Goal: Task Accomplishment & Management: Complete application form

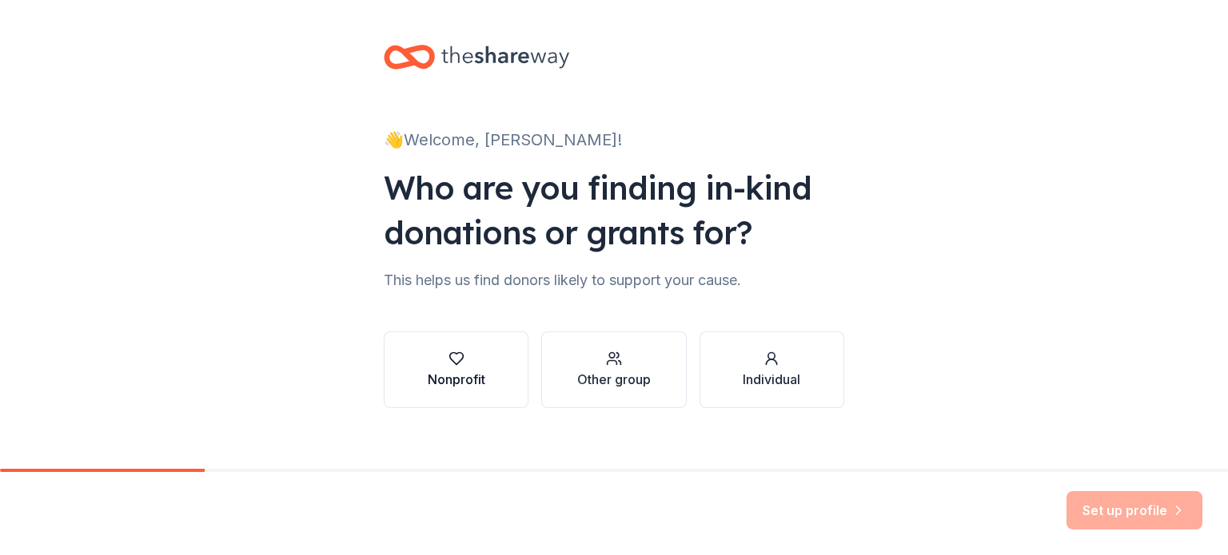
click at [476, 389] on button "Nonprofit" at bounding box center [456, 370] width 145 height 77
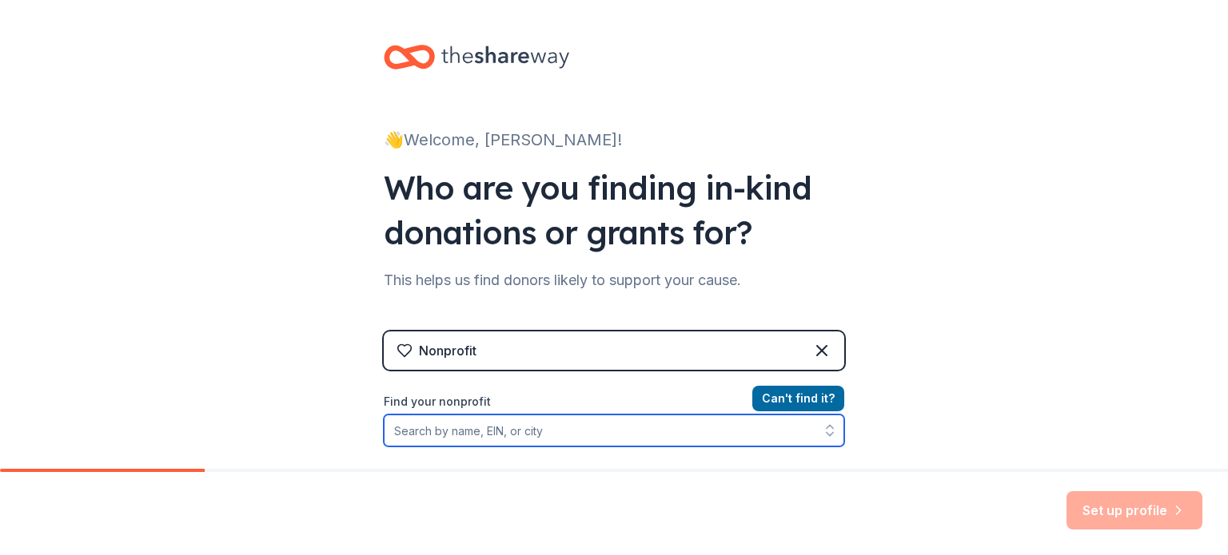
click at [576, 433] on input "Find your nonprofit" at bounding box center [614, 431] width 460 height 32
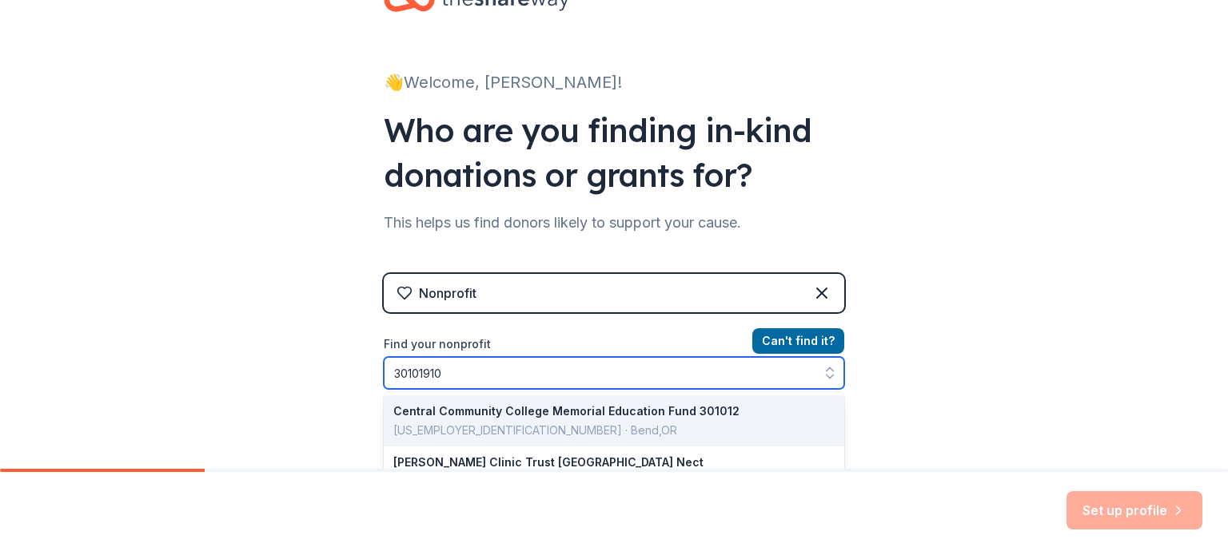
type input "301019103"
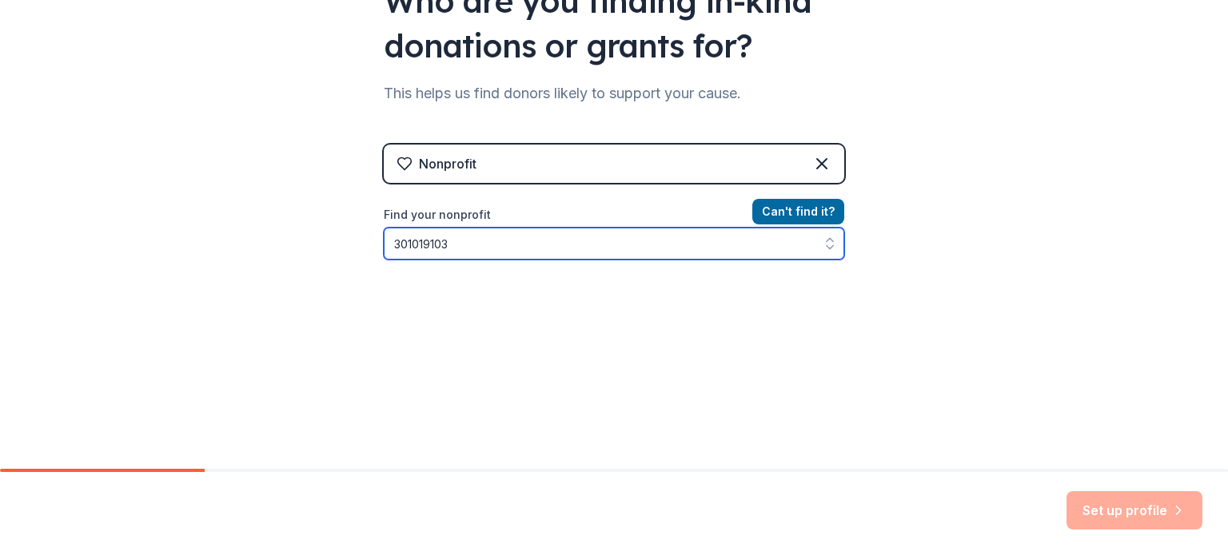
scroll to position [188, 0]
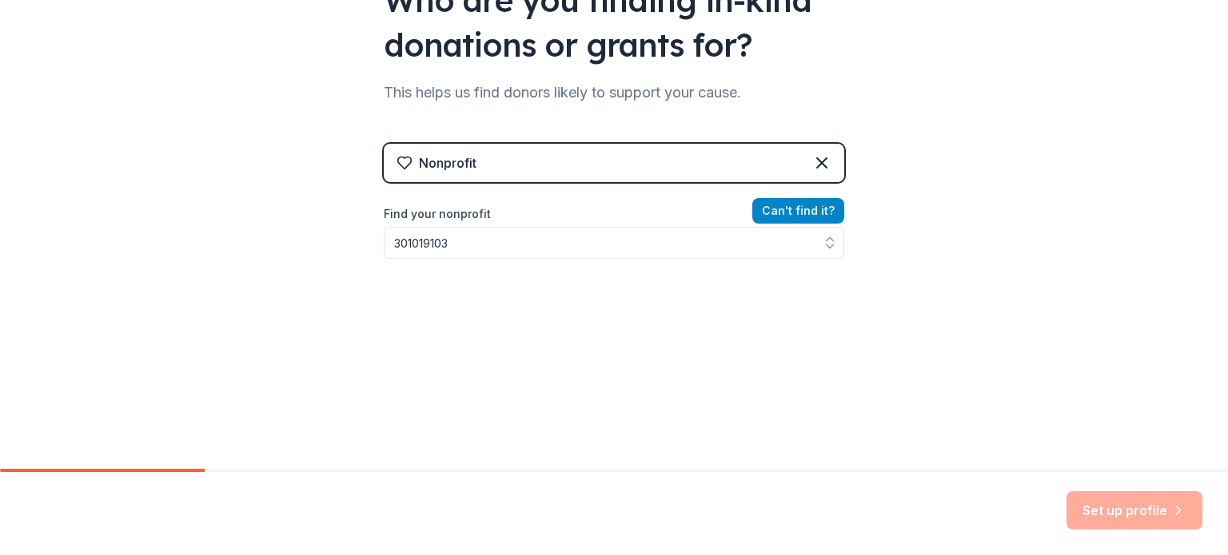
click at [786, 210] on button "Can ' t find it?" at bounding box center [798, 211] width 92 height 26
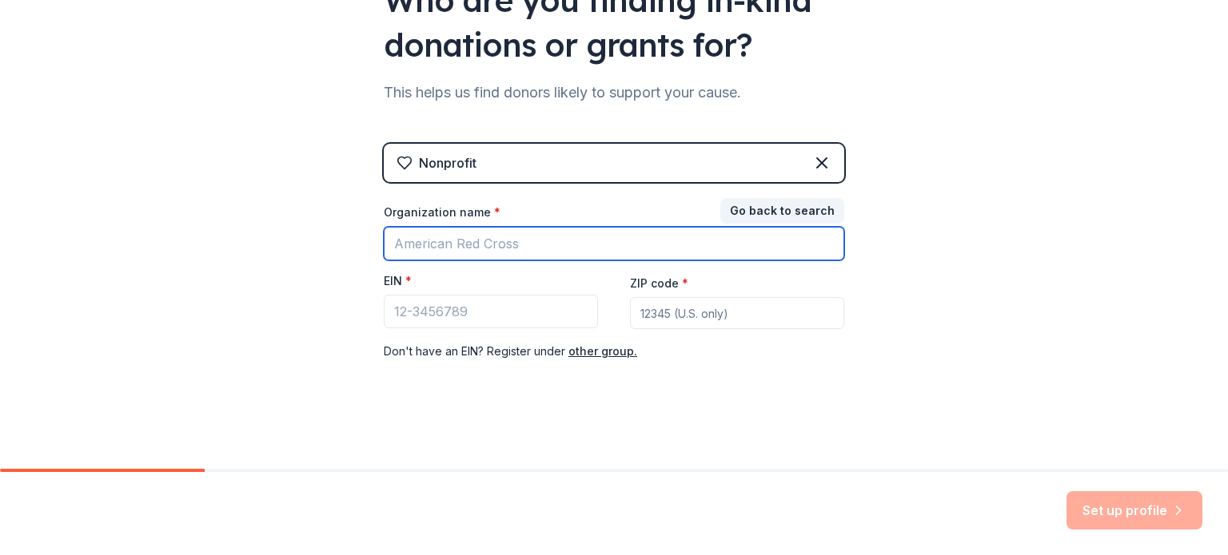
click at [540, 246] on input "Organization name *" at bounding box center [614, 244] width 460 height 34
type input "Indy Cat Club"
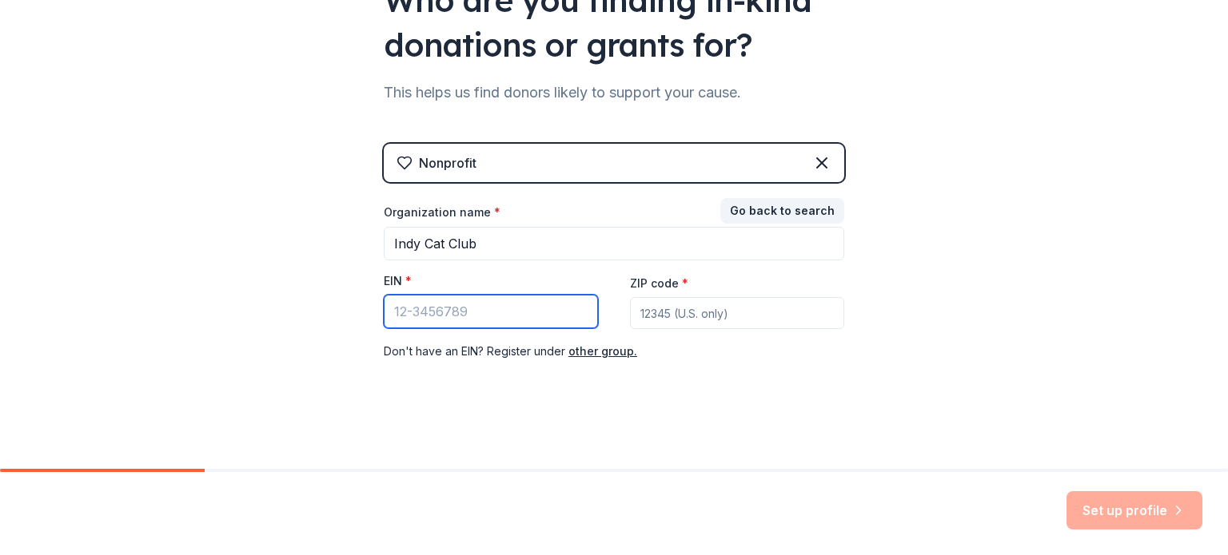
click at [496, 318] on input "EIN *" at bounding box center [491, 312] width 214 height 34
type input "[US_EMPLOYER_IDENTIFICATION_NUMBER]"
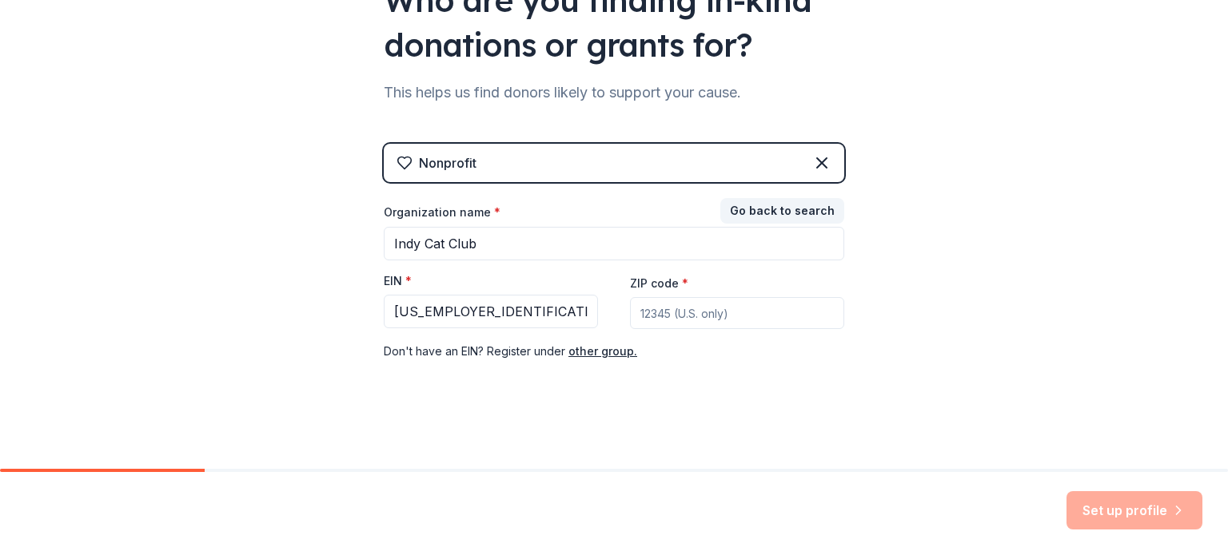
click at [675, 316] on input "ZIP code *" at bounding box center [737, 313] width 214 height 32
type input "46158"
click at [1110, 512] on button "Set up profile" at bounding box center [1134, 511] width 136 height 38
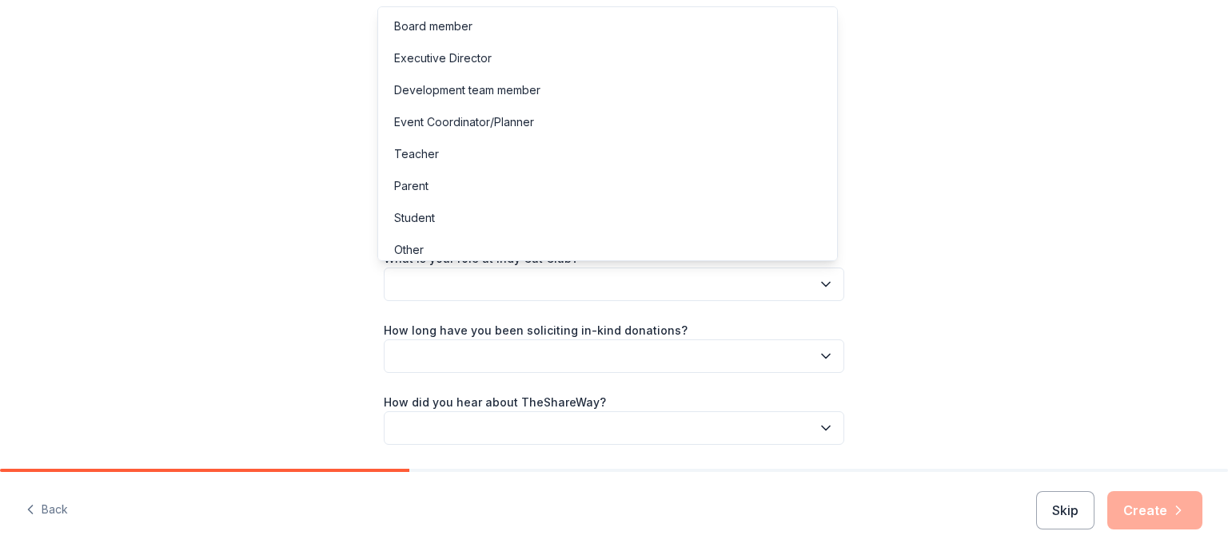
click at [611, 285] on button "button" at bounding box center [614, 285] width 460 height 34
click at [513, 88] on div "Development team member" at bounding box center [467, 90] width 146 height 19
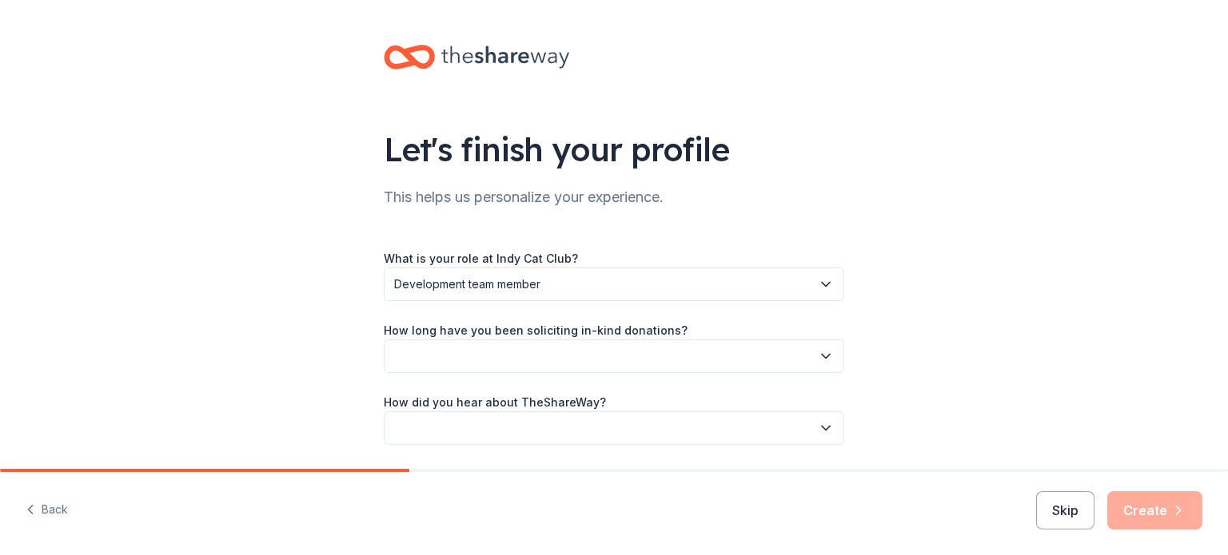
click at [615, 355] on button "button" at bounding box center [614, 357] width 460 height 34
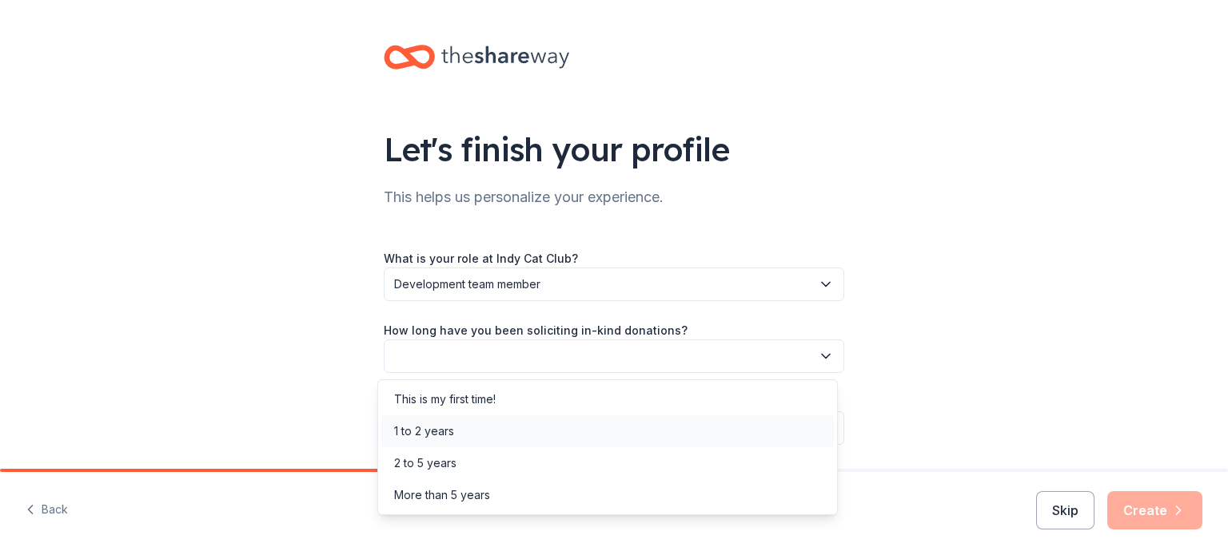
click at [426, 434] on div "1 to 2 years" at bounding box center [424, 431] width 60 height 19
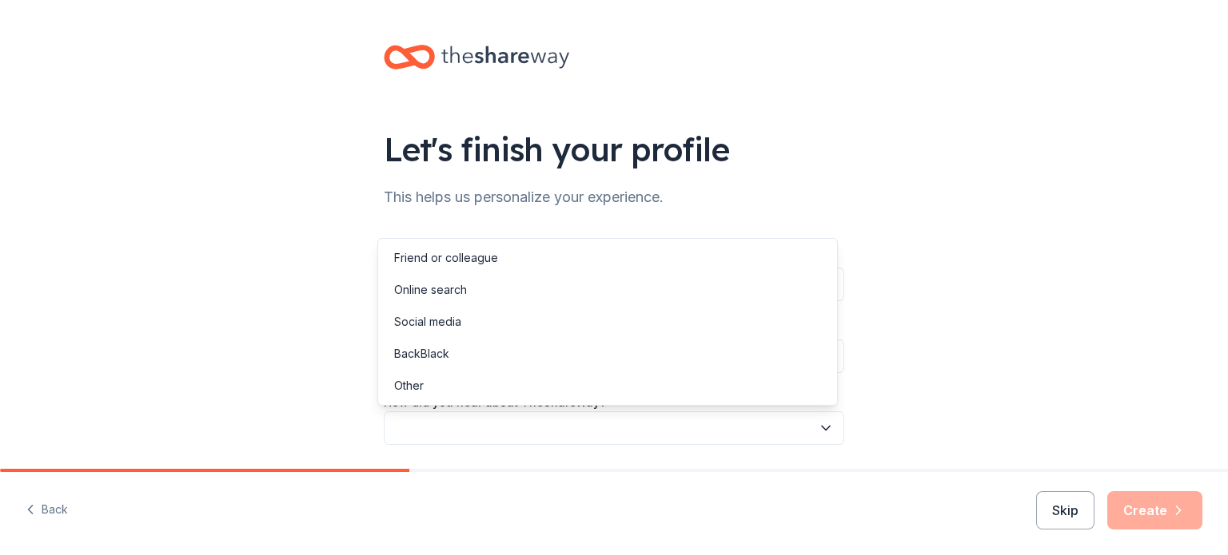
click at [522, 425] on button "button" at bounding box center [614, 429] width 460 height 34
click at [437, 287] on div "Online search" at bounding box center [430, 290] width 73 height 19
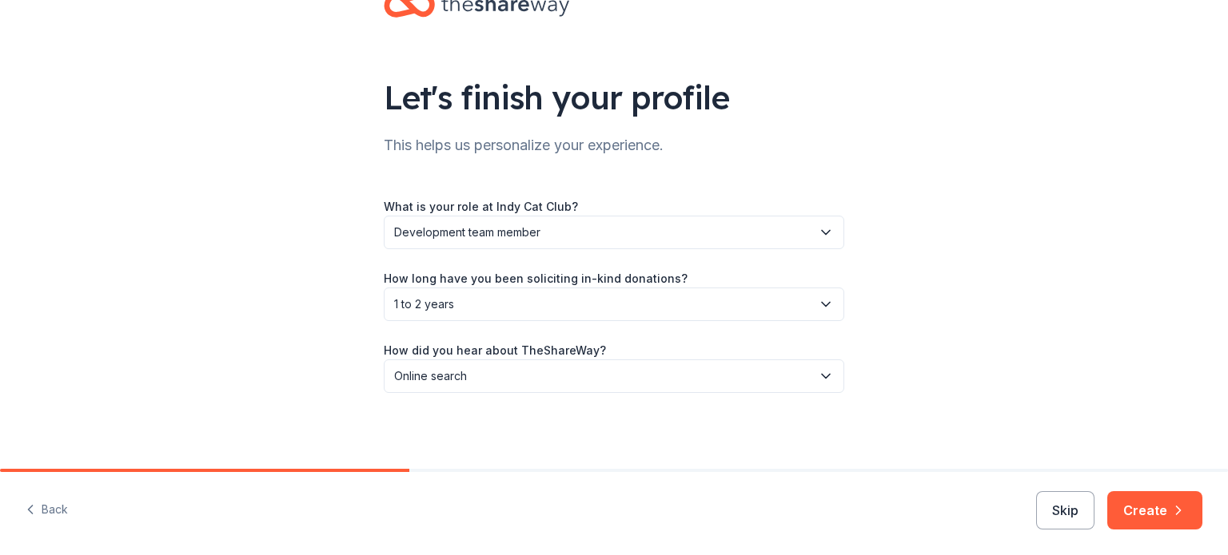
scroll to position [51, 0]
click at [55, 511] on button "Back" at bounding box center [47, 511] width 42 height 34
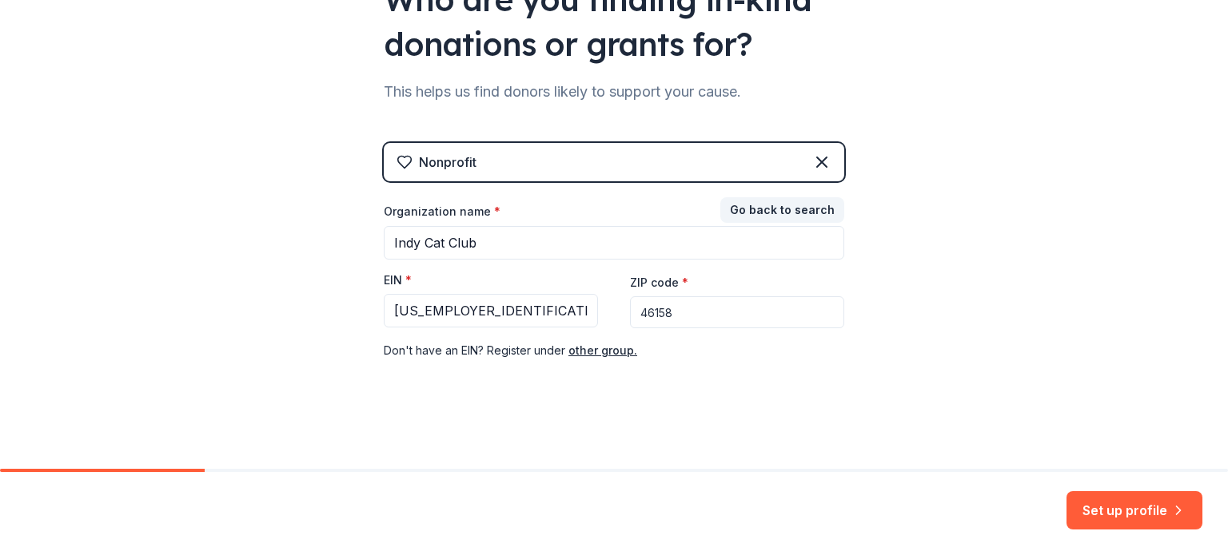
scroll to position [189, 0]
click at [675, 316] on input "46158" at bounding box center [737, 312] width 214 height 32
type input "46151"
click at [1101, 511] on button "Set up profile" at bounding box center [1134, 511] width 136 height 38
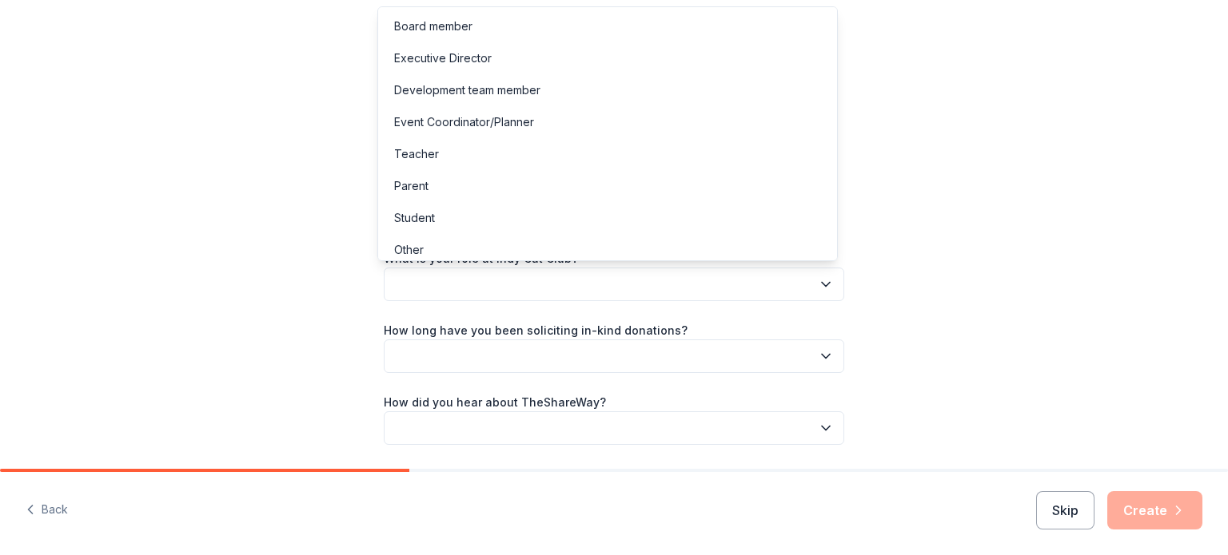
click at [543, 281] on button "button" at bounding box center [614, 285] width 460 height 34
click at [500, 86] on div "Development team member" at bounding box center [467, 90] width 146 height 19
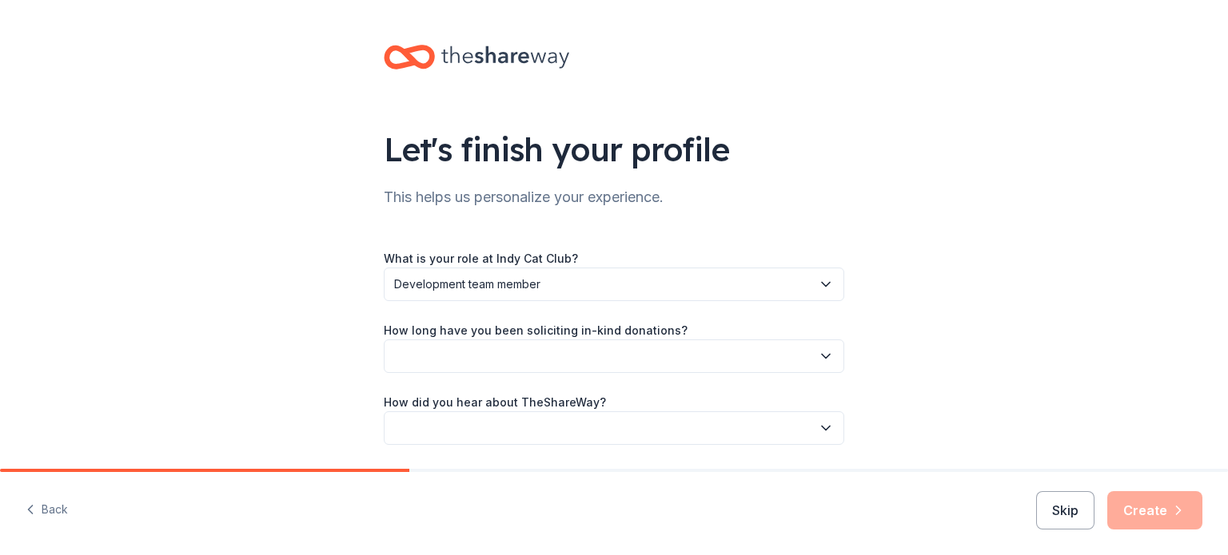
click at [511, 360] on button "button" at bounding box center [614, 357] width 460 height 34
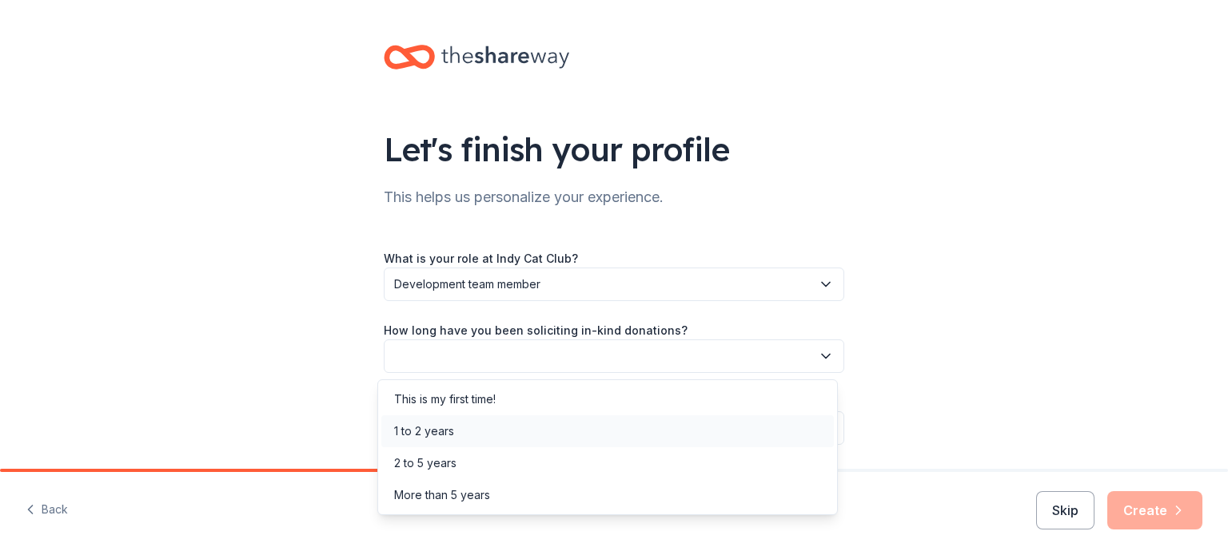
click at [469, 424] on div "1 to 2 years" at bounding box center [607, 432] width 452 height 32
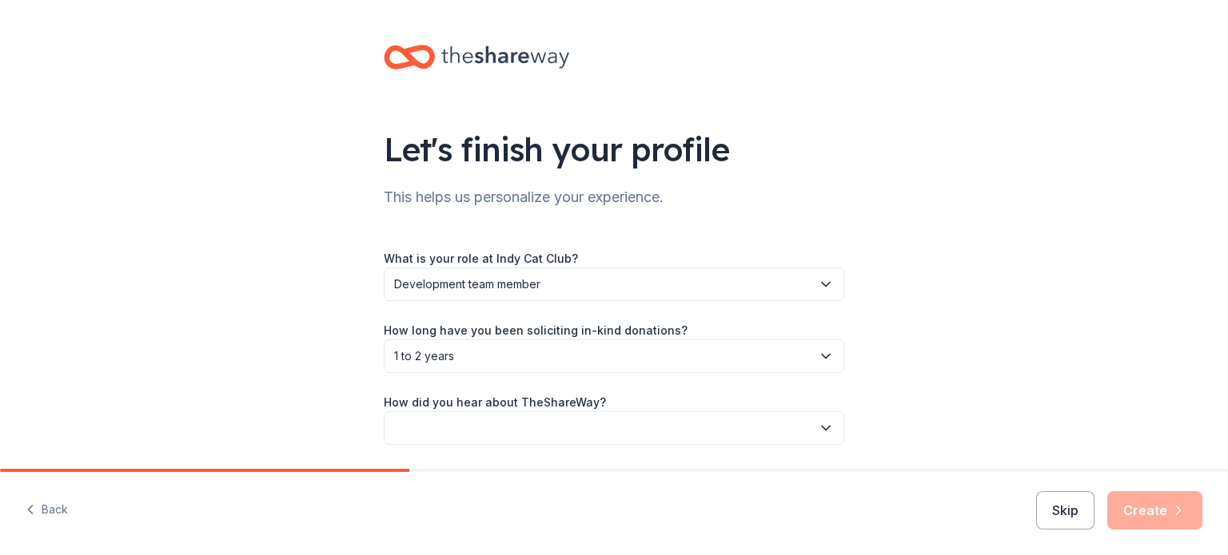
drag, startPoint x: 469, startPoint y: 424, endPoint x: 414, endPoint y: 425, distance: 55.2
click at [414, 425] on button "button" at bounding box center [614, 429] width 460 height 34
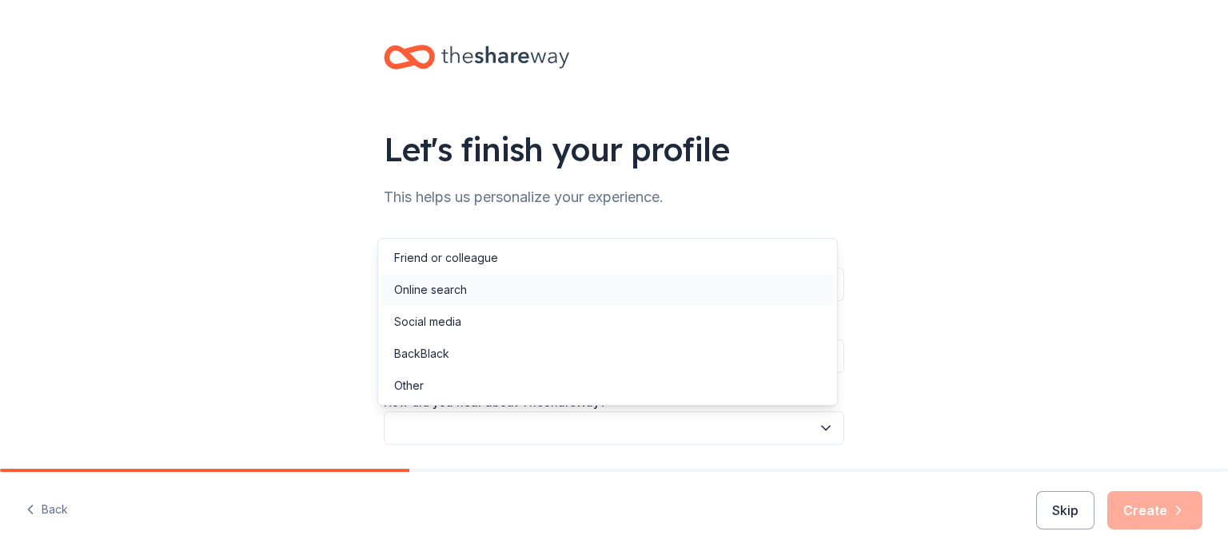
click at [436, 284] on div "Online search" at bounding box center [430, 290] width 73 height 19
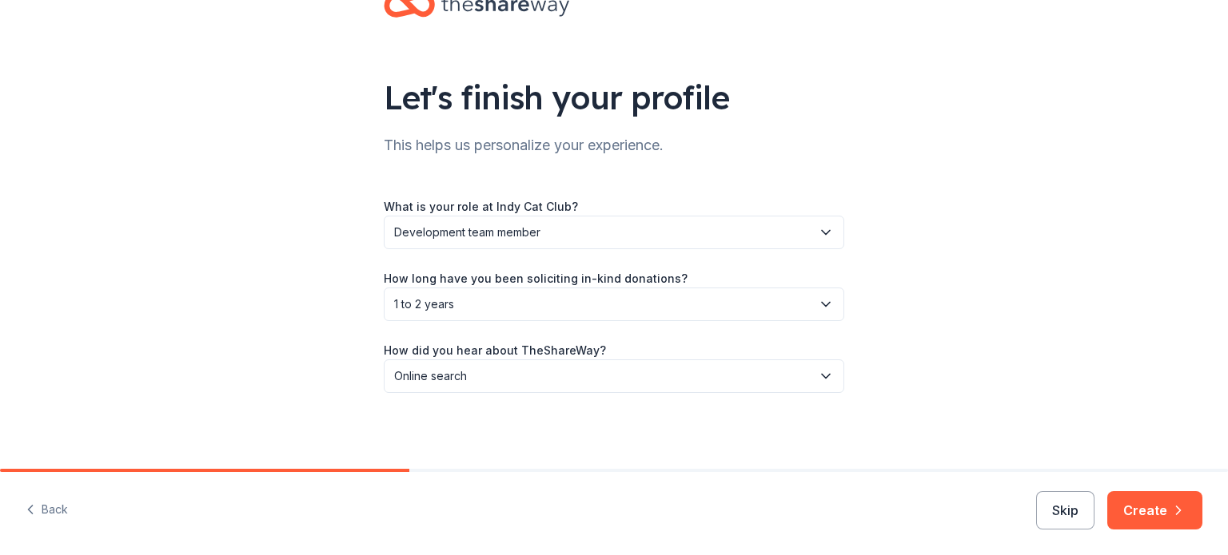
scroll to position [51, 0]
click at [1144, 505] on button "Create" at bounding box center [1154, 511] width 95 height 38
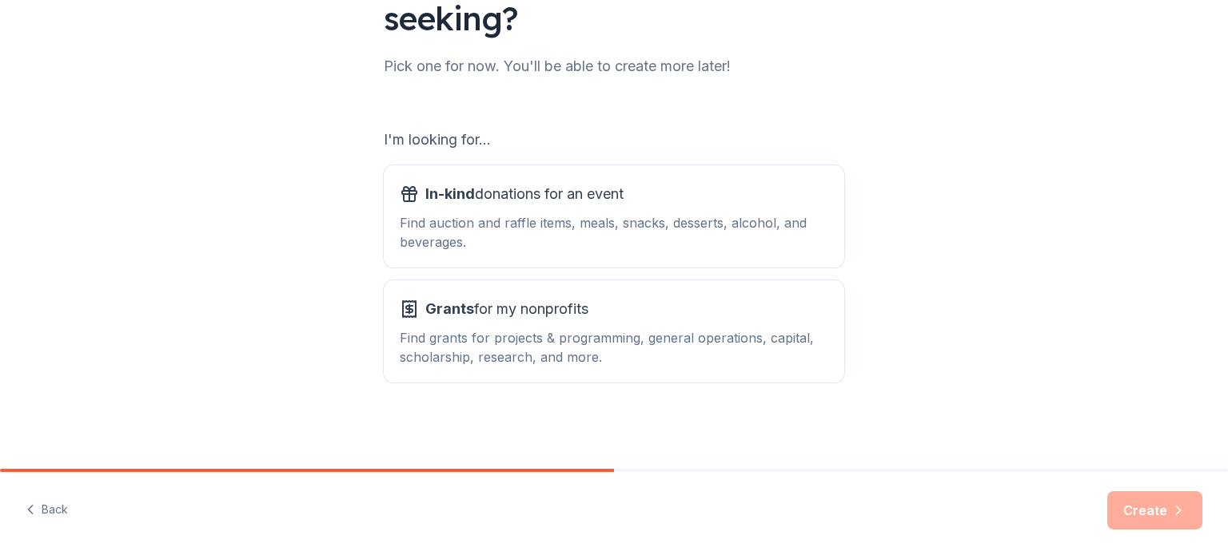
scroll to position [176, 0]
click at [554, 207] on div "In-kind donations for an event Find auction and raffle items, meals, snacks, de…" at bounding box center [614, 216] width 428 height 70
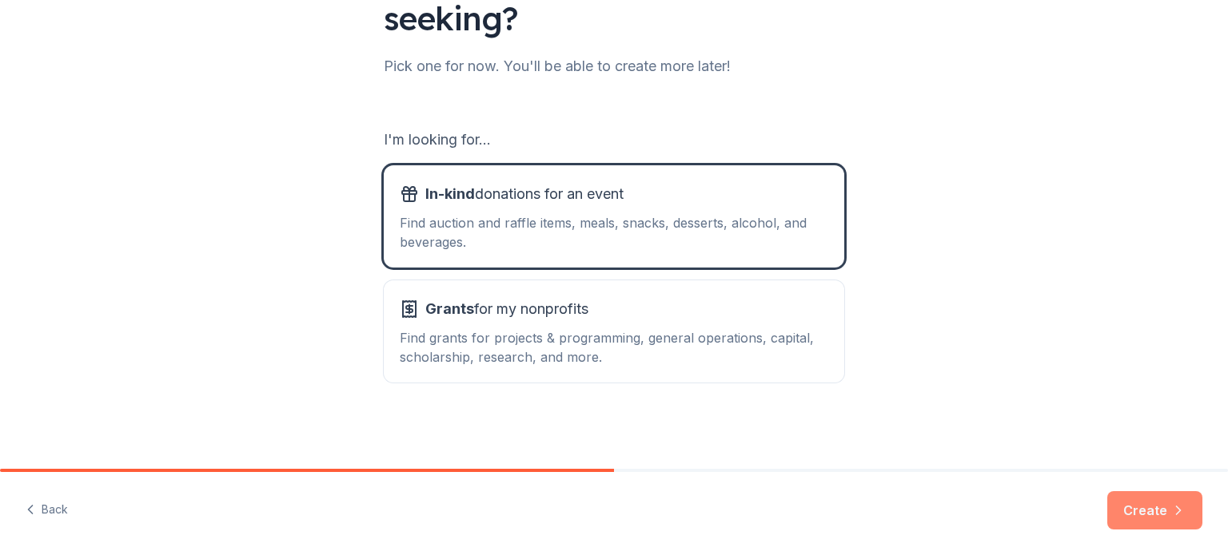
click at [1146, 516] on button "Create" at bounding box center [1154, 511] width 95 height 38
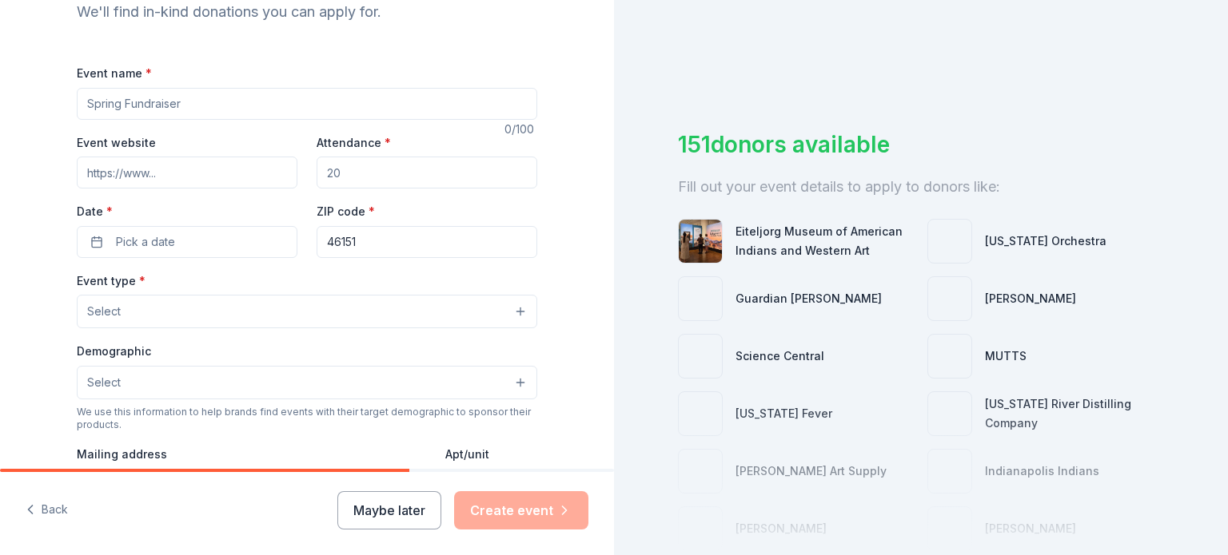
scroll to position [195, 0]
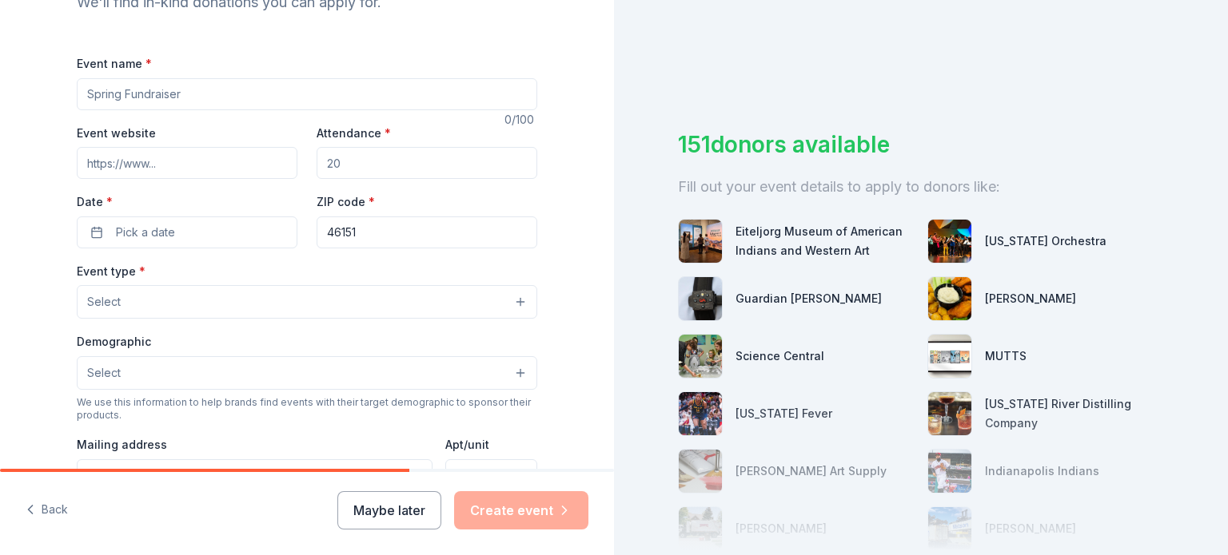
click at [171, 104] on input "Event name *" at bounding box center [307, 94] width 460 height 32
type input "Fall 2025 Cat Show"
click at [350, 162] on input "Attendance *" at bounding box center [426, 163] width 221 height 32
type input "650"
click at [168, 161] on input "Event website" at bounding box center [187, 163] width 221 height 32
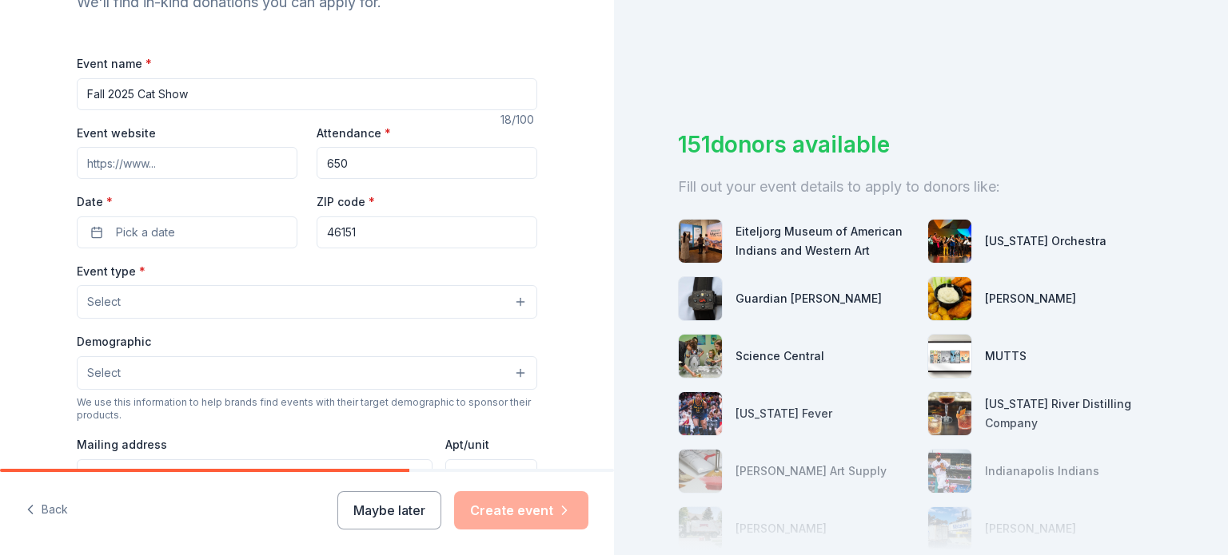
paste input "[URL][DOMAIN_NAME]"
click at [168, 161] on input "[URL][DOMAIN_NAME]" at bounding box center [187, 163] width 221 height 32
type input "[URL][DOMAIN_NAME]"
click at [167, 233] on span "Pick a date" at bounding box center [145, 232] width 59 height 19
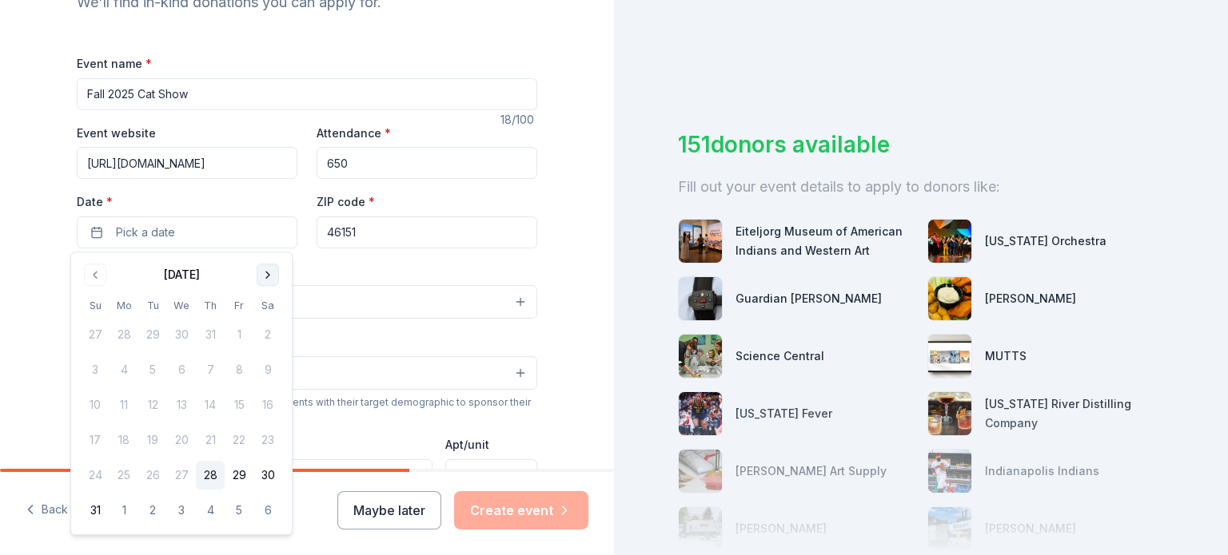
click at [267, 281] on button "Go to next month" at bounding box center [268, 275] width 22 height 22
click at [264, 440] on button "25" at bounding box center [267, 440] width 29 height 29
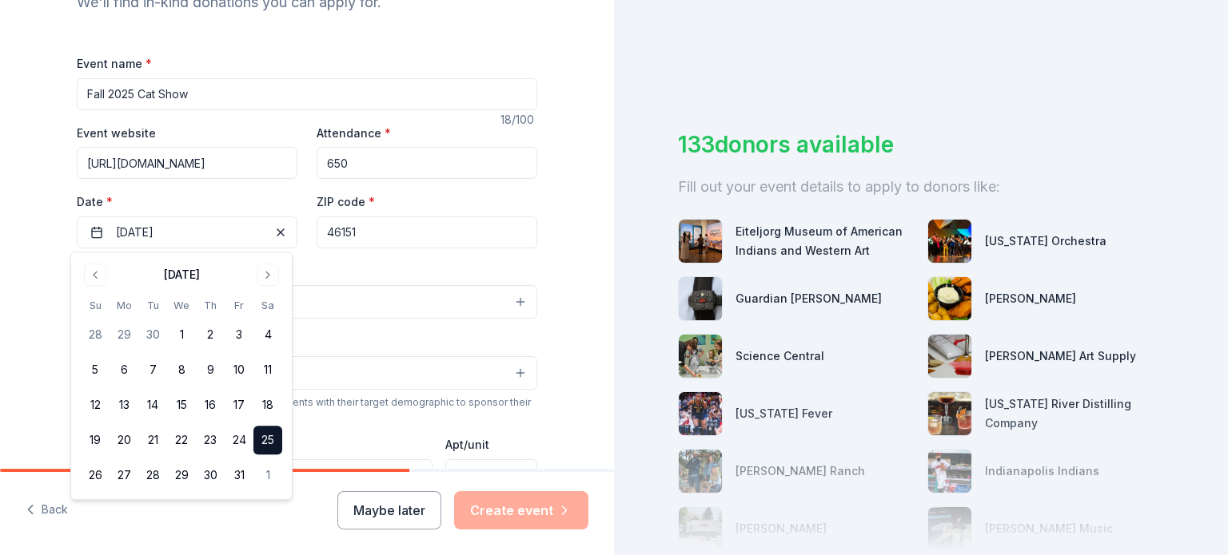
click at [372, 264] on div "Event type * Select" at bounding box center [307, 290] width 460 height 58
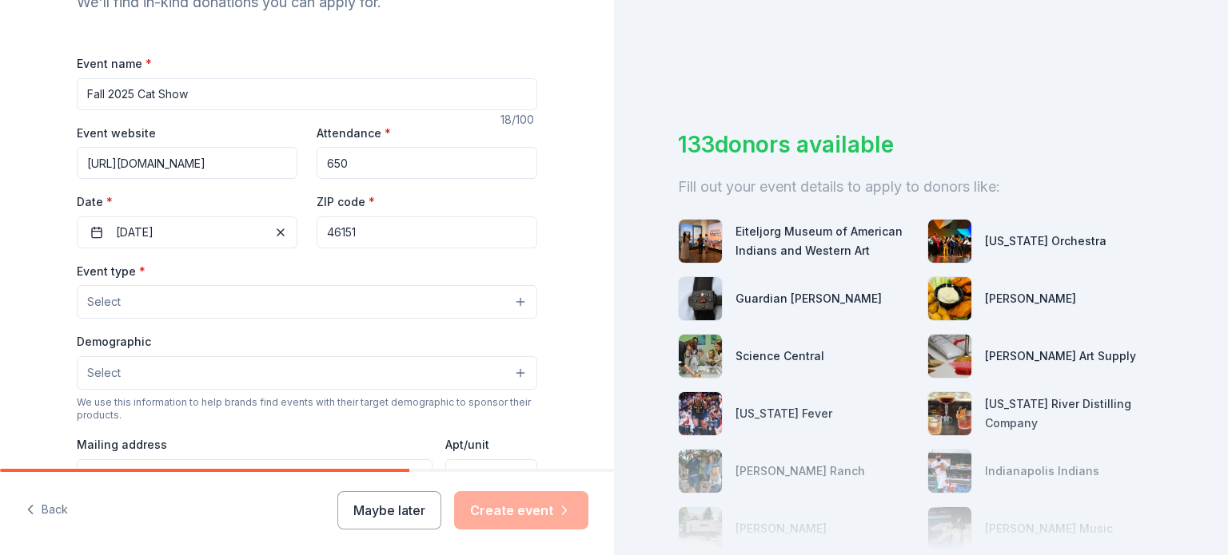
click at [213, 300] on button "Select" at bounding box center [307, 302] width 460 height 34
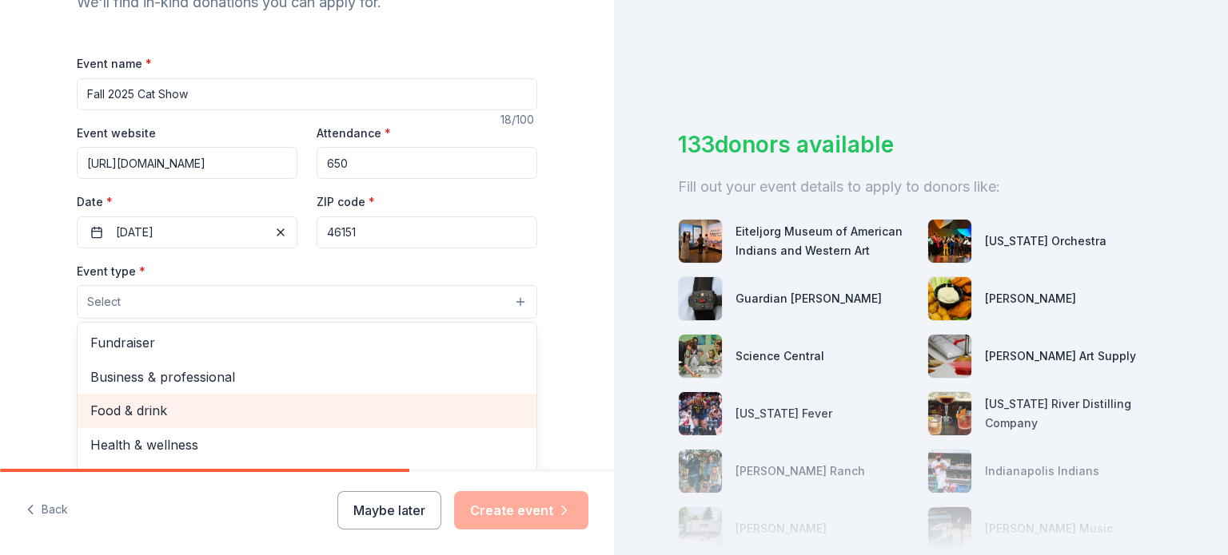
scroll to position [53, 0]
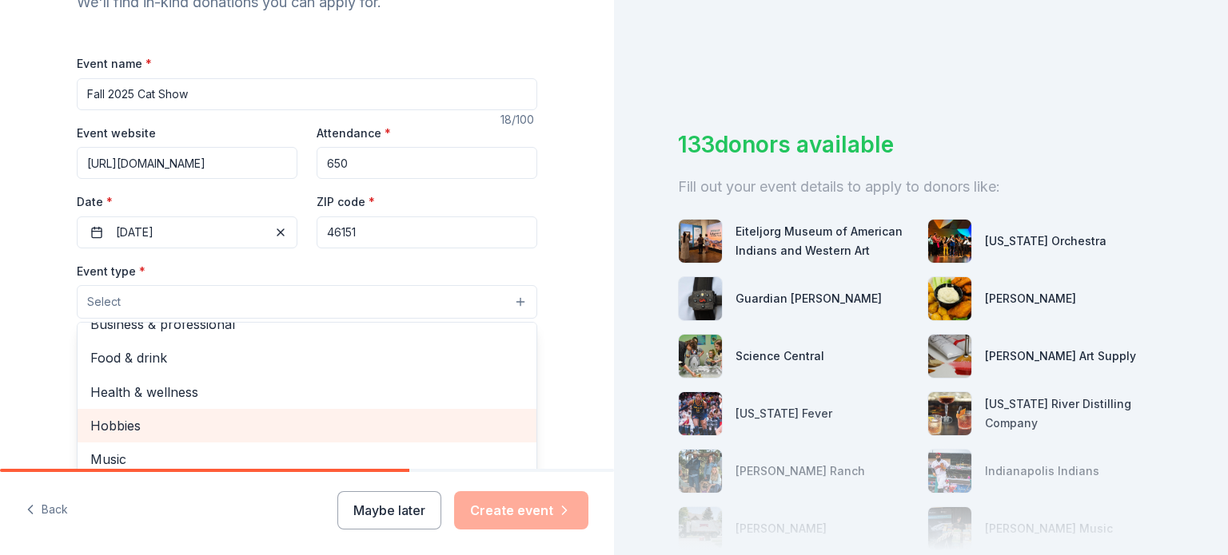
click at [147, 423] on span "Hobbies" at bounding box center [306, 426] width 433 height 21
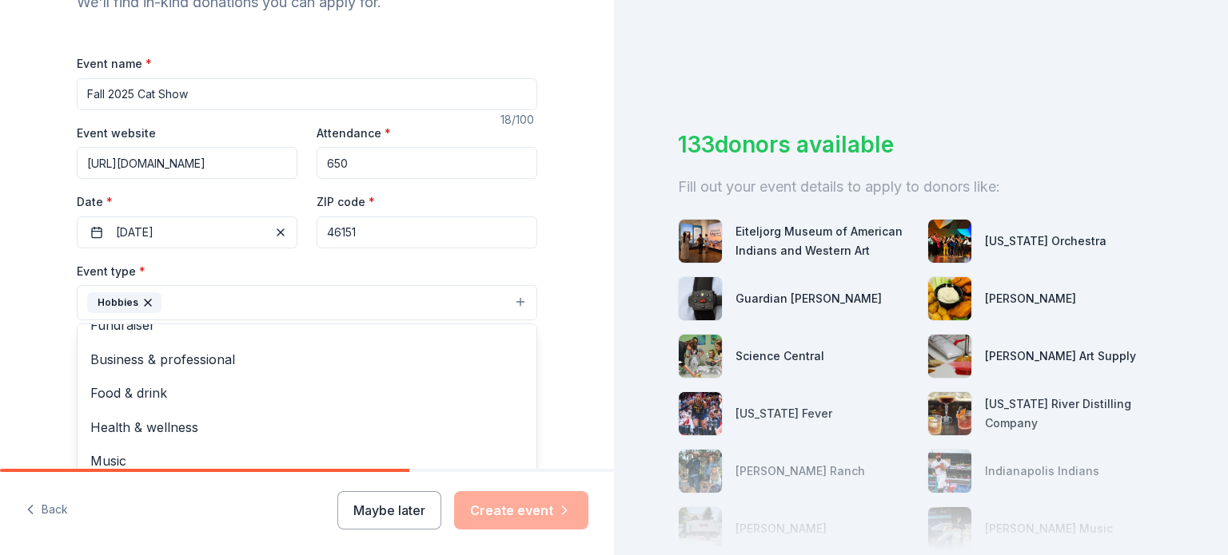
click at [51, 356] on div "Tell us about your event. We'll find in-kind donations you can apply for. Event…" at bounding box center [306, 337] width 511 height 1065
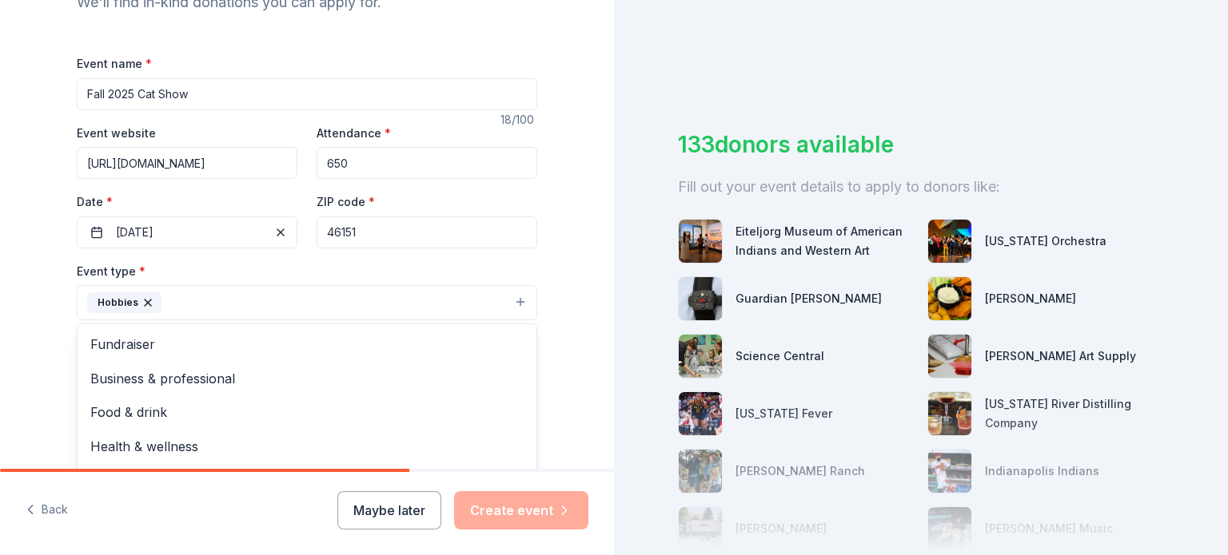
click at [197, 296] on button "Hobbies" at bounding box center [307, 302] width 460 height 35
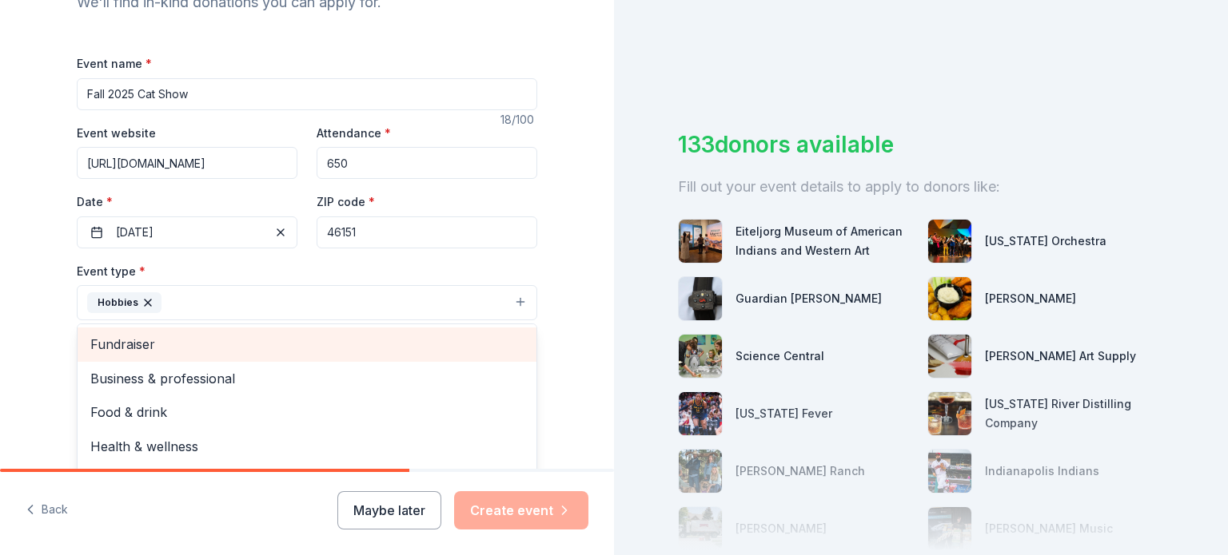
click at [177, 344] on span "Fundraiser" at bounding box center [306, 344] width 433 height 21
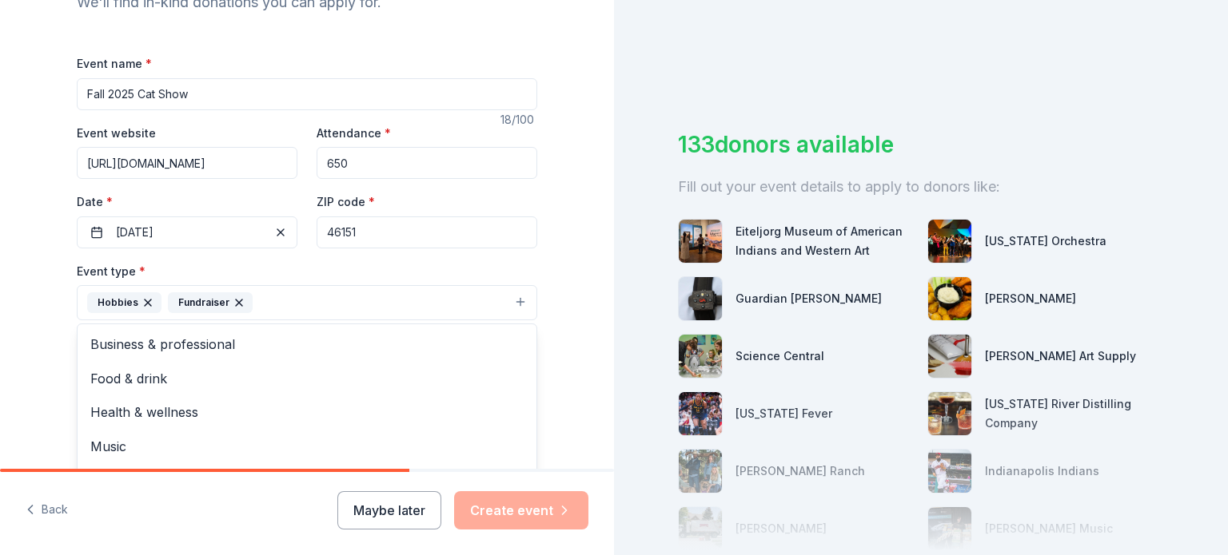
click at [51, 356] on div "Tell us about your event. We'll find in-kind donations you can apply for. Event…" at bounding box center [306, 337] width 511 height 1065
click at [121, 372] on button "Select" at bounding box center [307, 375] width 460 height 34
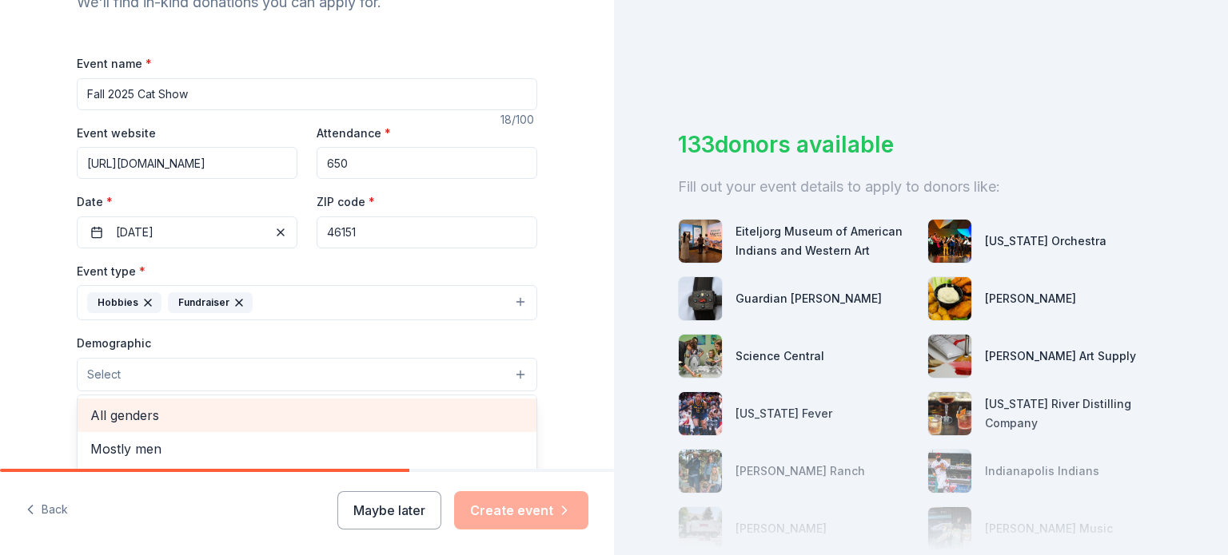
click at [125, 412] on span "All genders" at bounding box center [306, 415] width 433 height 21
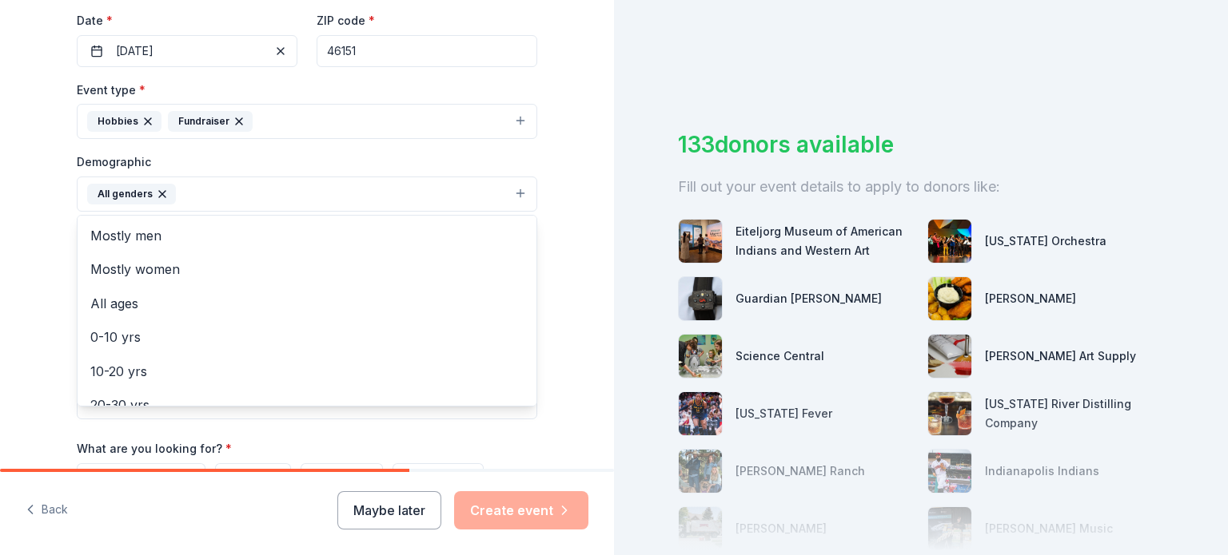
scroll to position [377, 0]
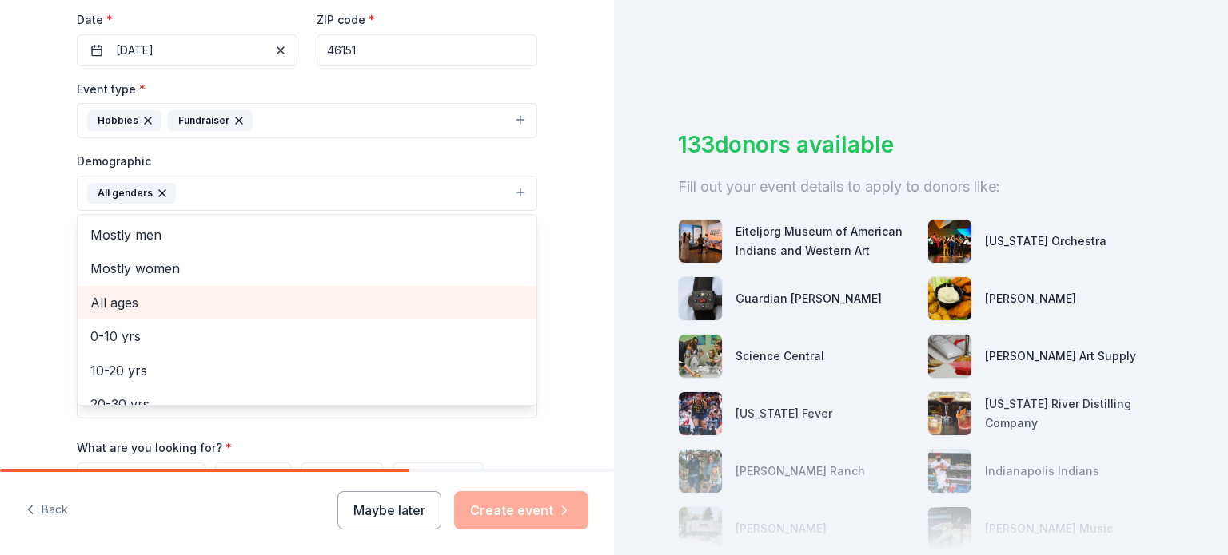
click at [122, 297] on span "All ages" at bounding box center [306, 303] width 433 height 21
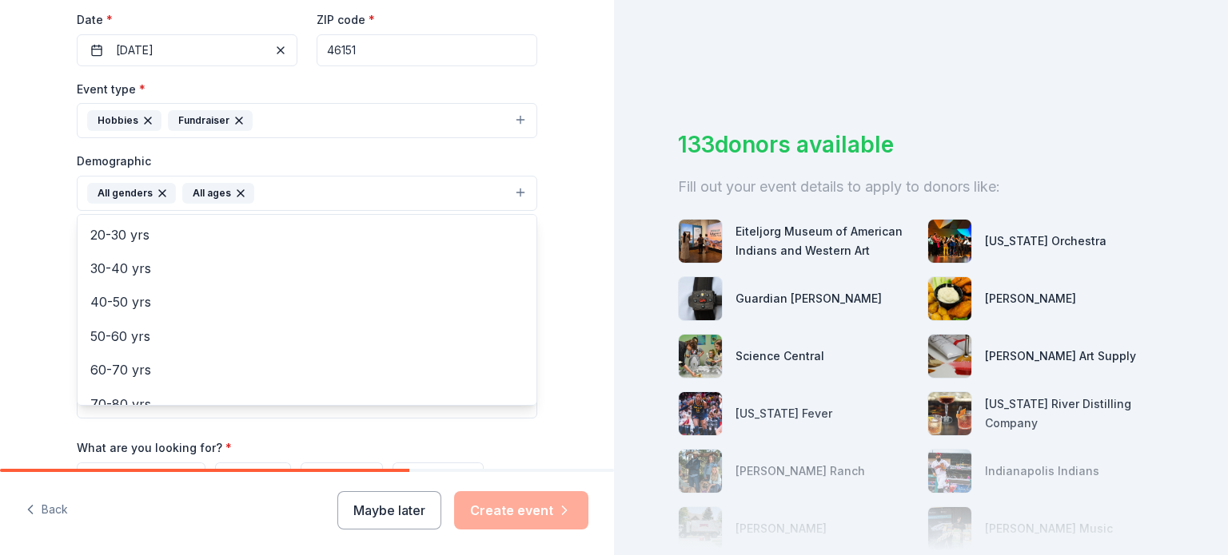
scroll to position [189, 0]
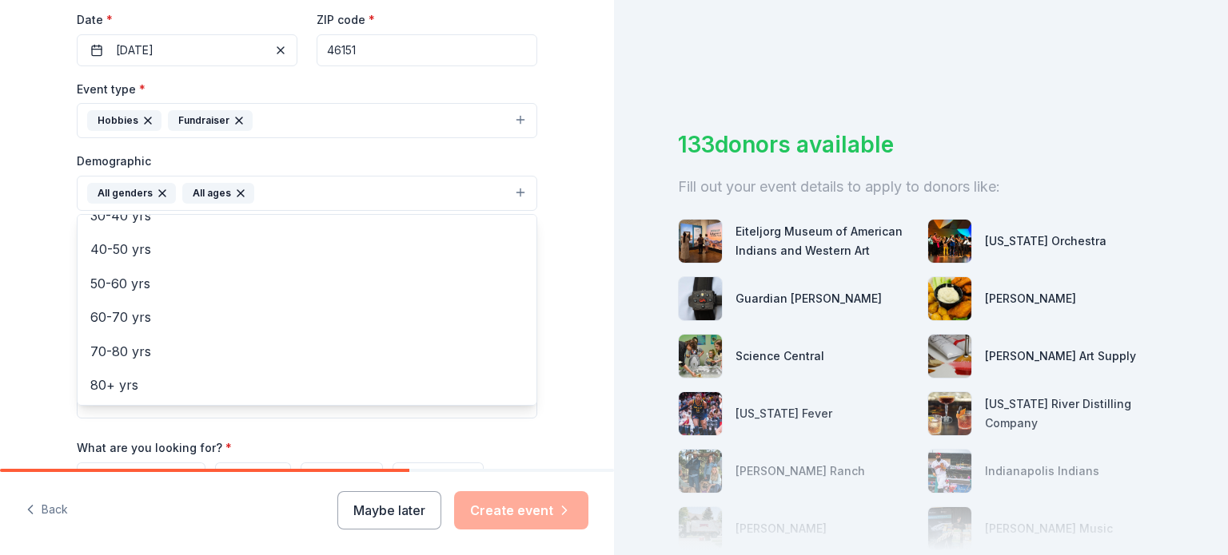
click at [27, 293] on div "Tell us about your event. We'll find in-kind donations you can apply for. Event…" at bounding box center [307, 156] width 614 height 1067
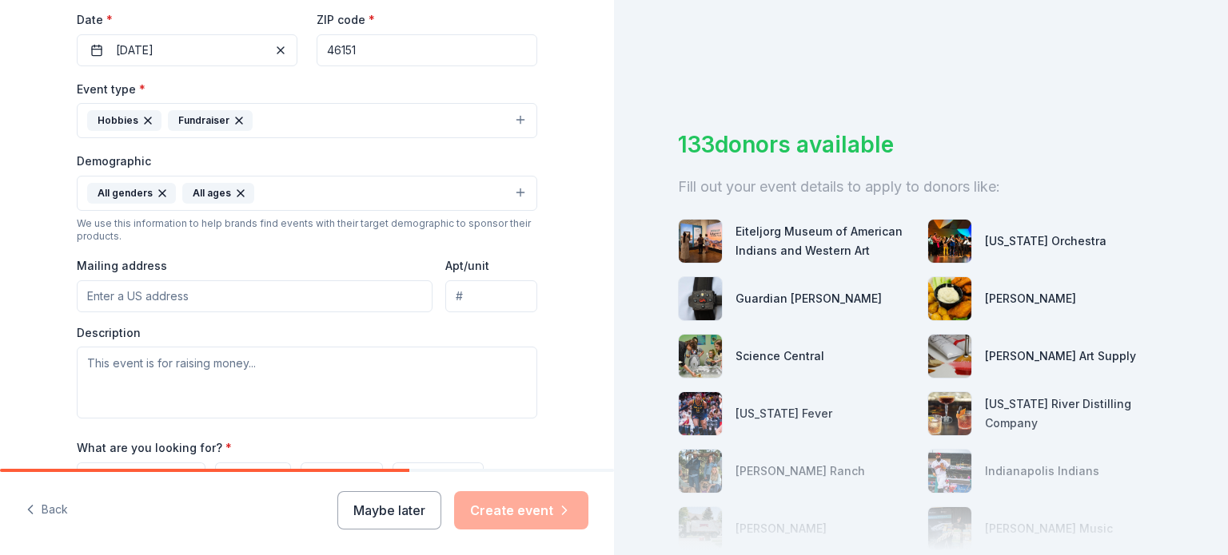
click at [176, 300] on input "Mailing address" at bounding box center [255, 297] width 356 height 32
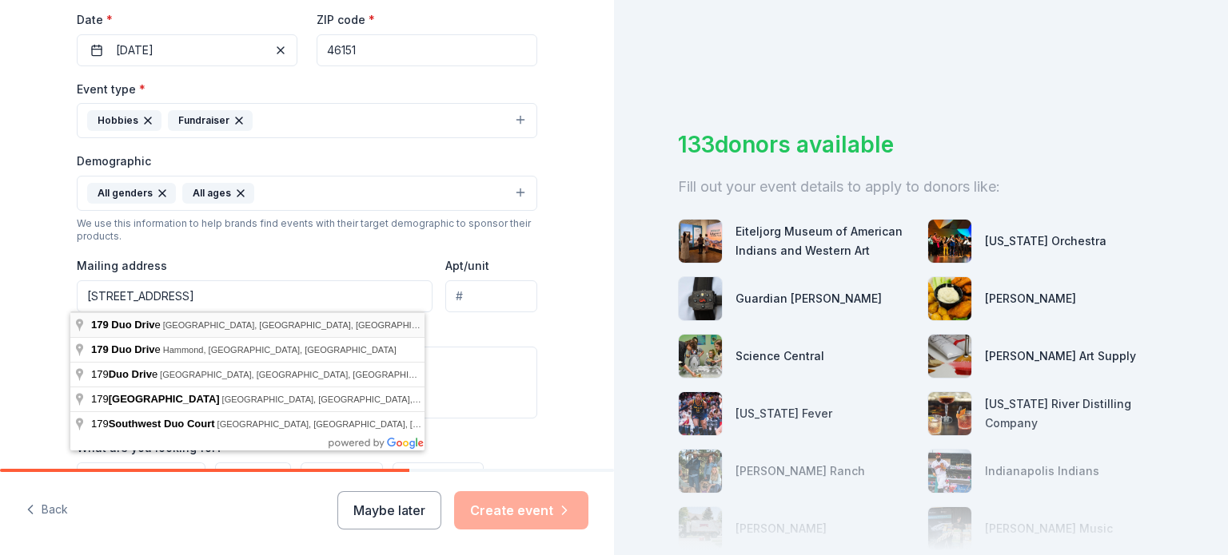
type input "[STREET_ADDRESS]"
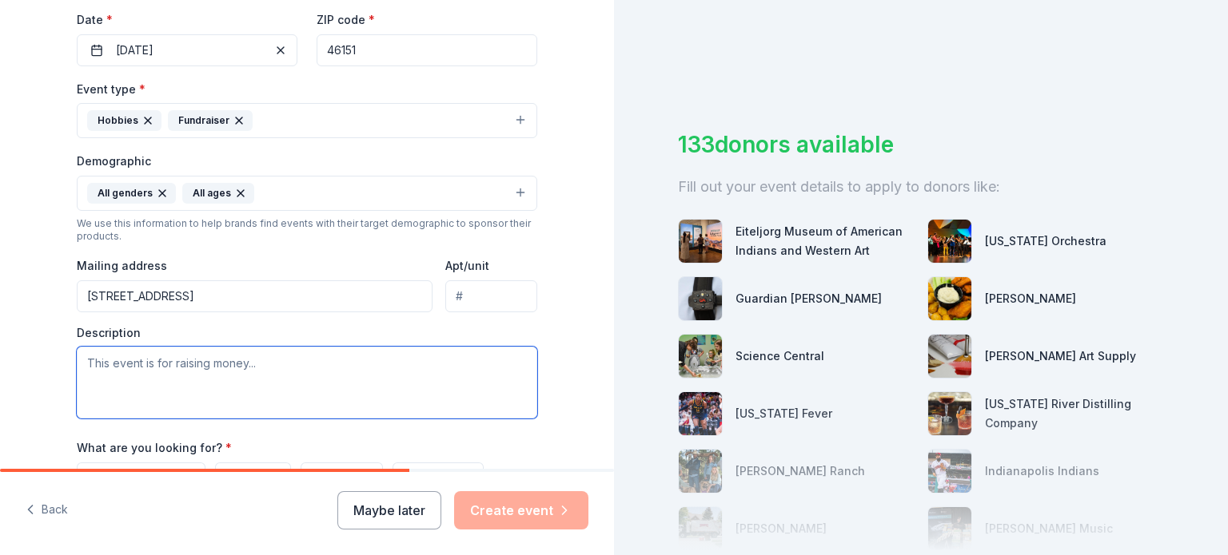
click at [238, 374] on textarea at bounding box center [307, 383] width 460 height 72
click at [243, 369] on textarea at bounding box center [307, 383] width 460 height 72
type textarea "T"
type textarea "O"
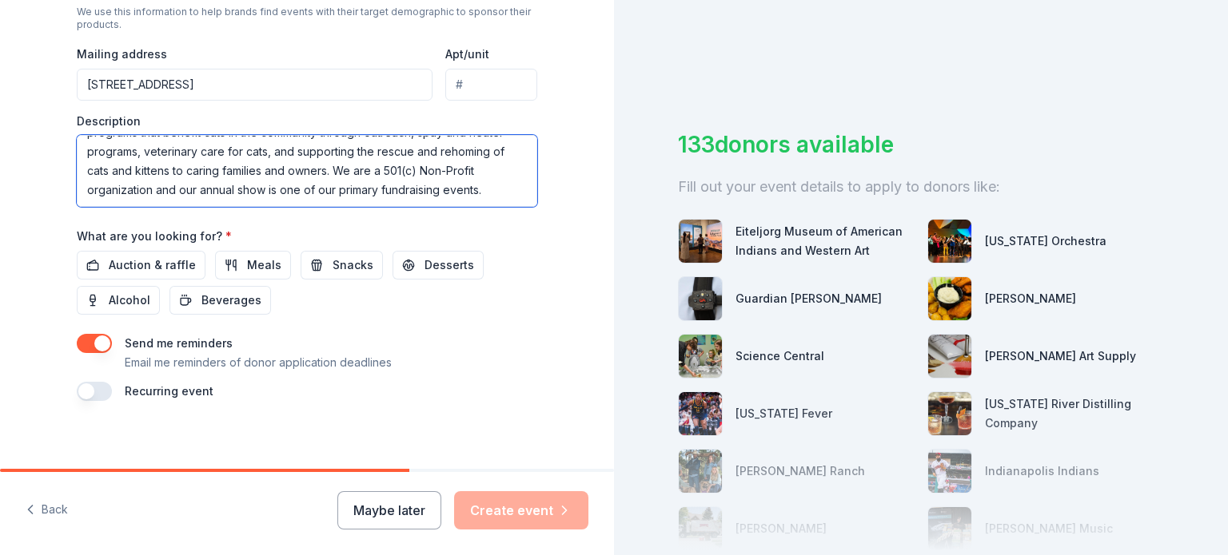
scroll to position [597, 0]
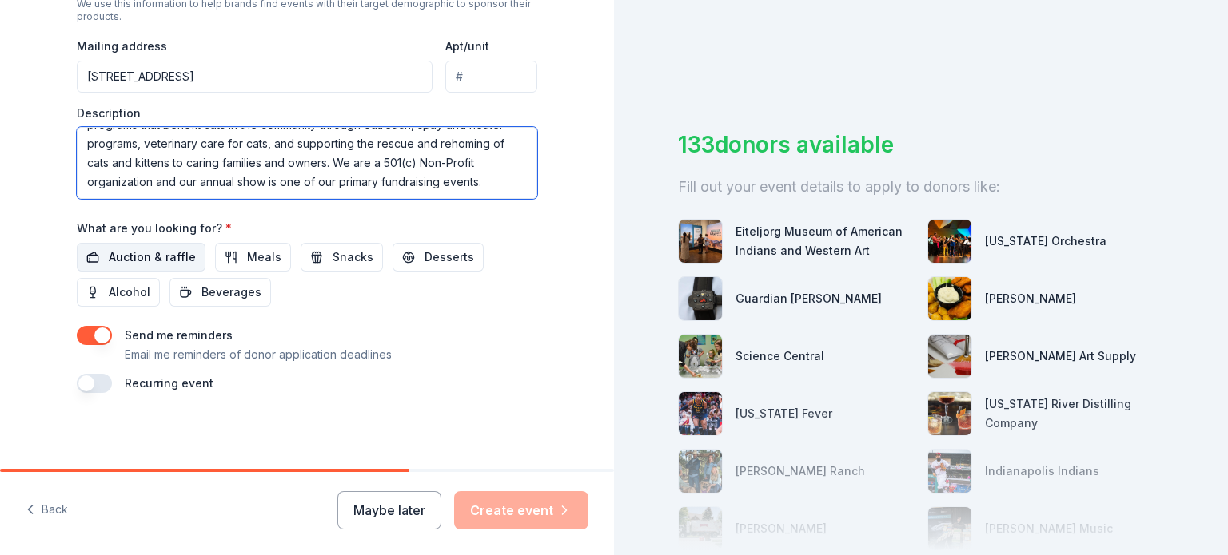
type textarea "As an official member club of the Cat Fanciers Association (CFA), our 53rd annu…"
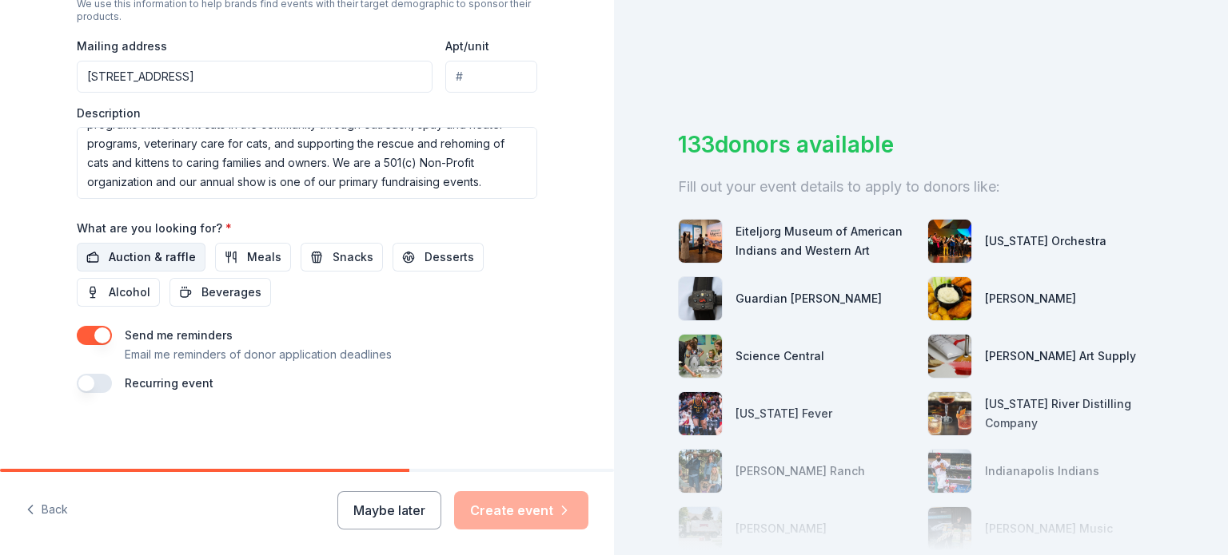
click at [158, 255] on span "Auction & raffle" at bounding box center [152, 257] width 87 height 19
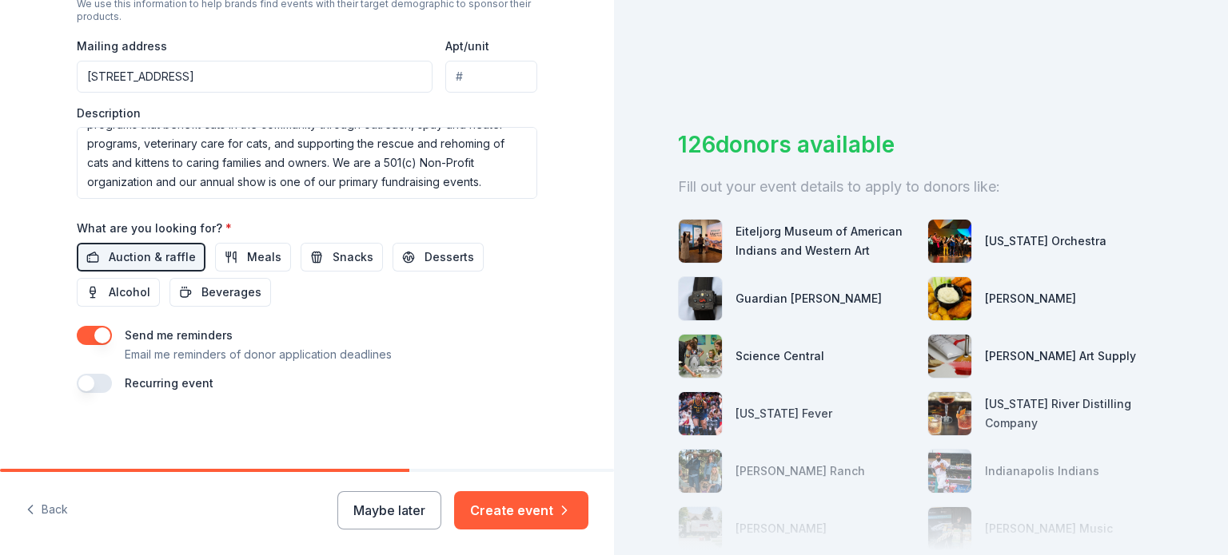
click at [90, 382] on button "button" at bounding box center [94, 383] width 35 height 19
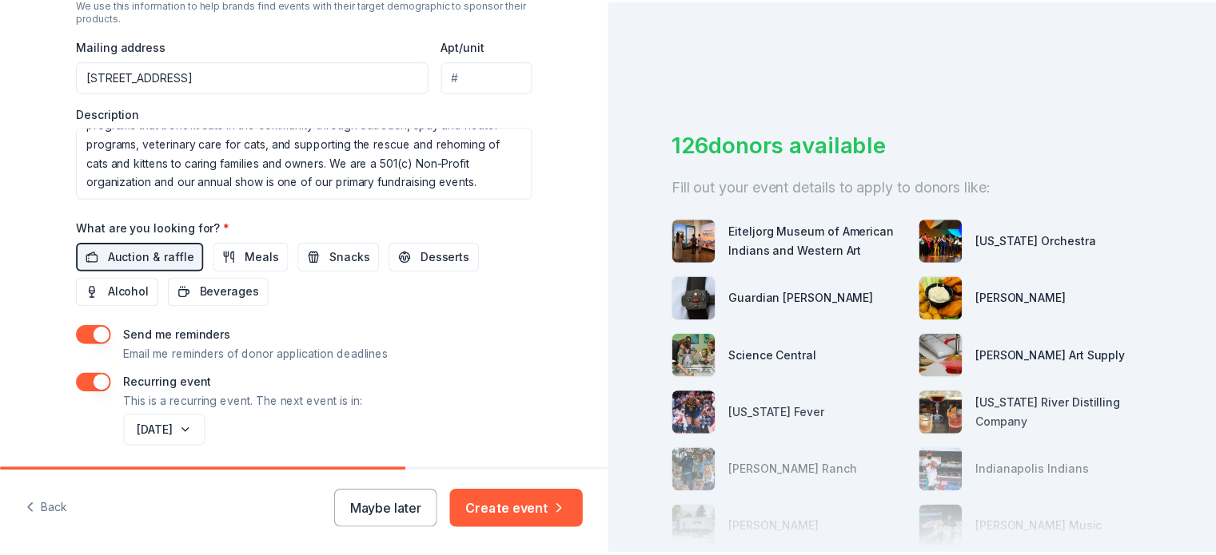
scroll to position [655, 0]
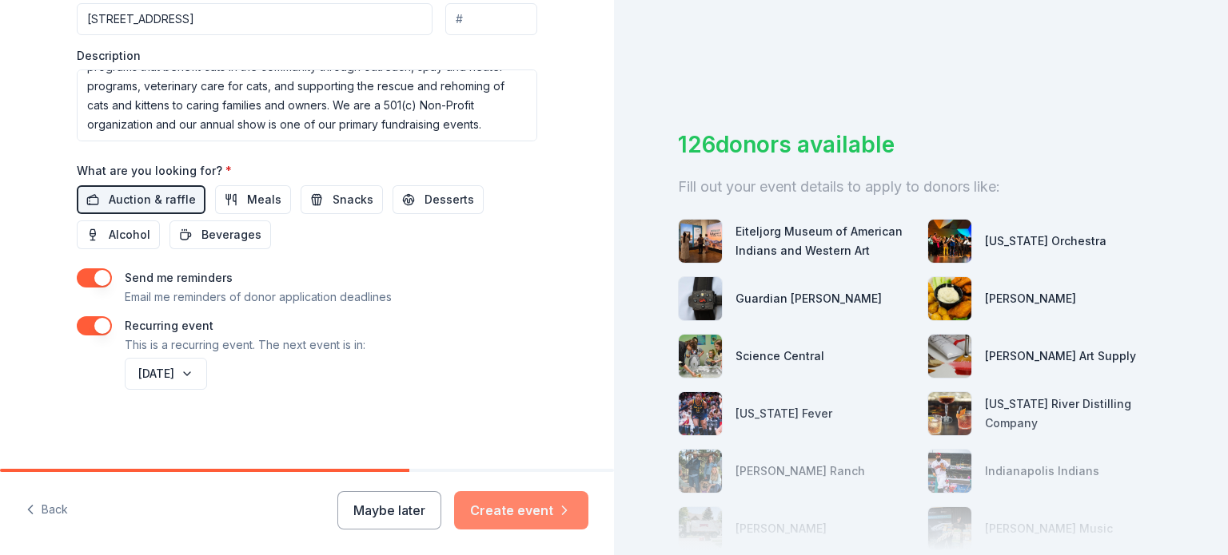
click at [511, 511] on button "Create event" at bounding box center [521, 511] width 134 height 38
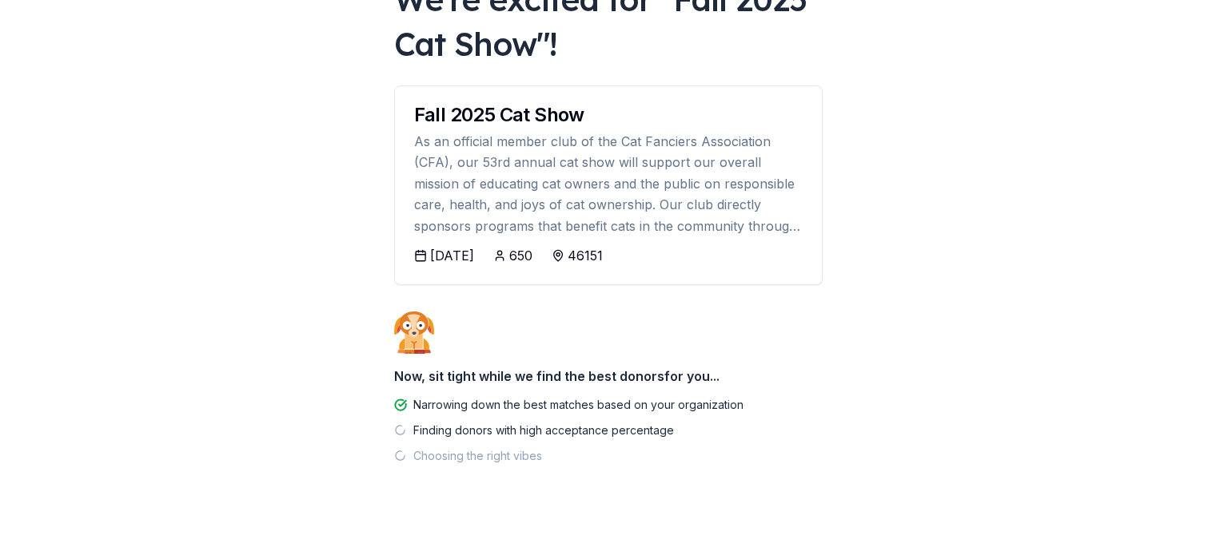
scroll to position [141, 0]
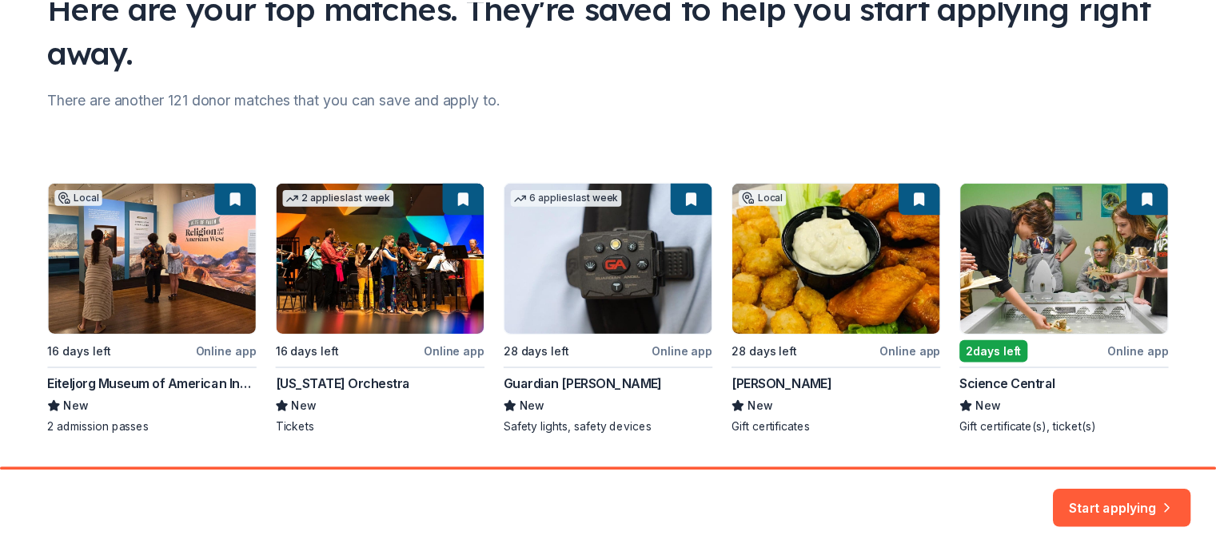
scroll to position [141, 0]
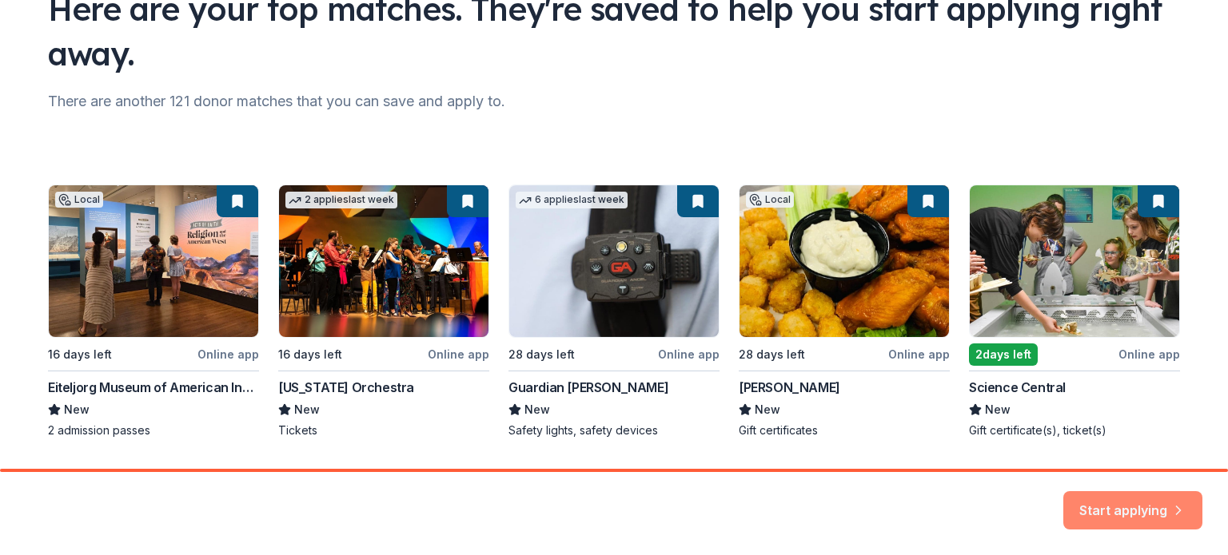
click at [1139, 507] on button "Start applying" at bounding box center [1132, 501] width 139 height 38
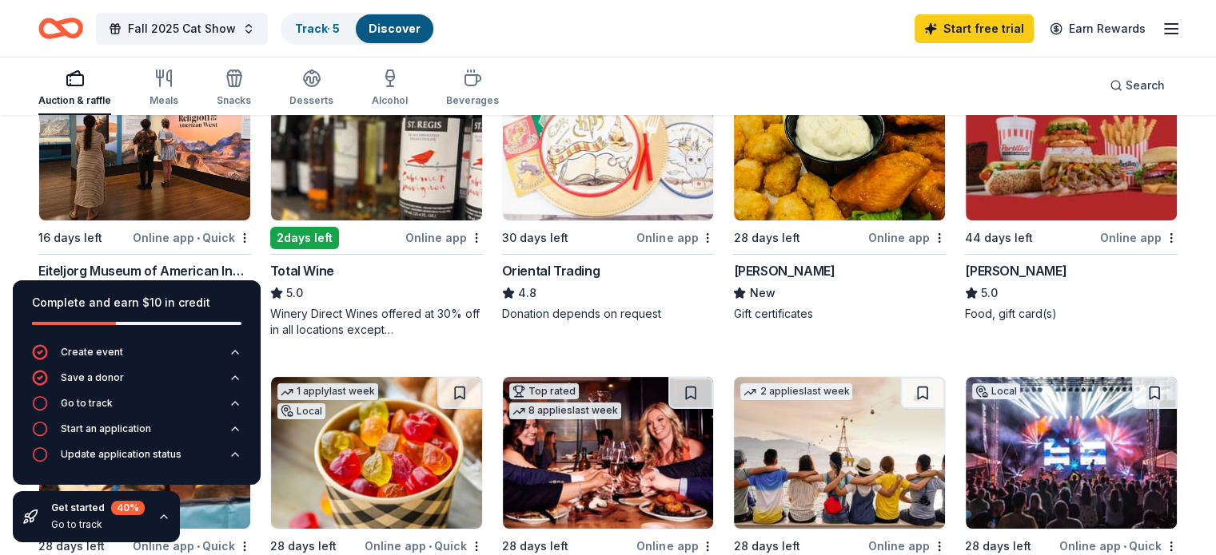
scroll to position [225, 0]
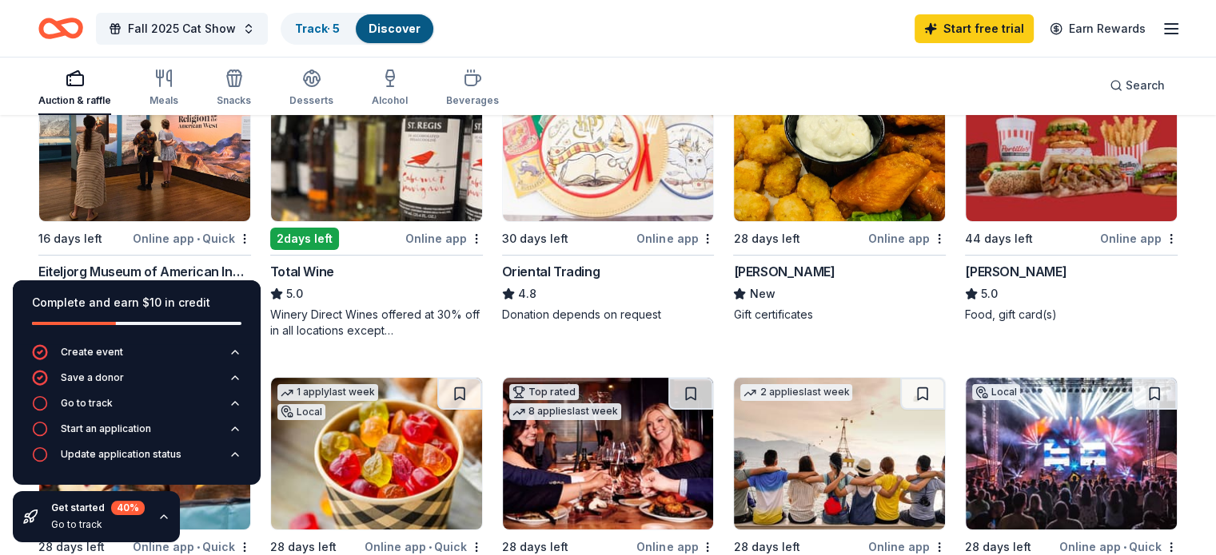
click at [428, 236] on div "Online app" at bounding box center [444, 239] width 78 height 20
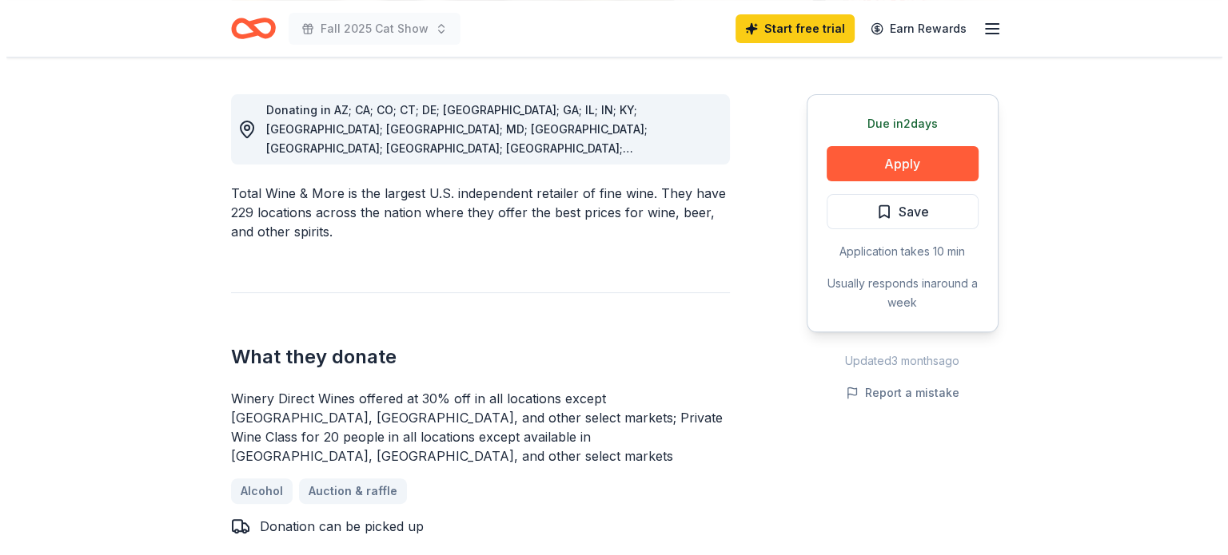
scroll to position [428, 0]
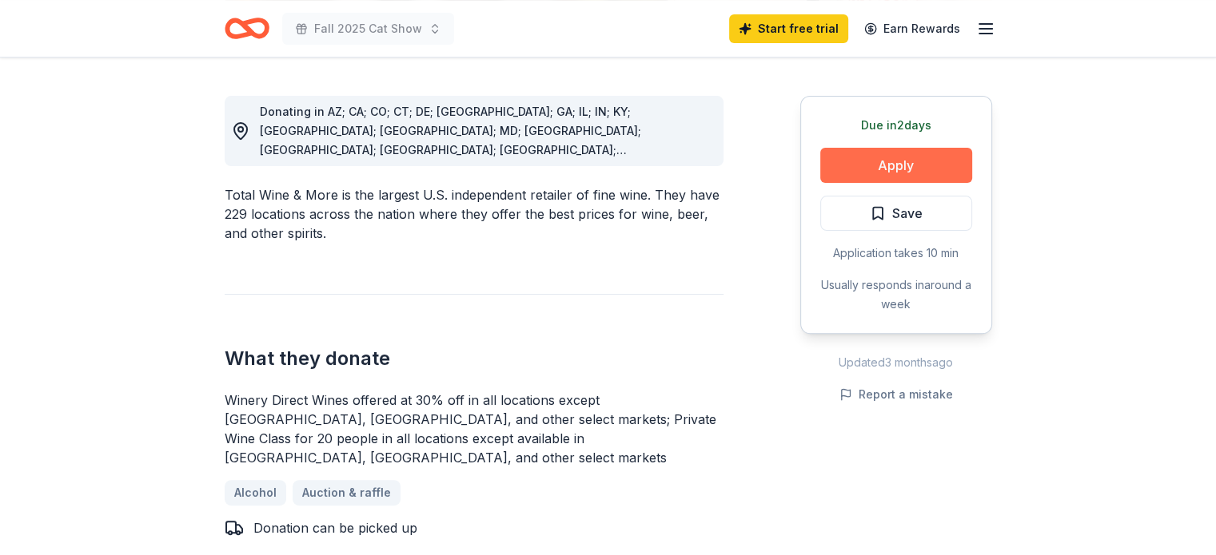
click at [892, 161] on button "Apply" at bounding box center [896, 165] width 152 height 35
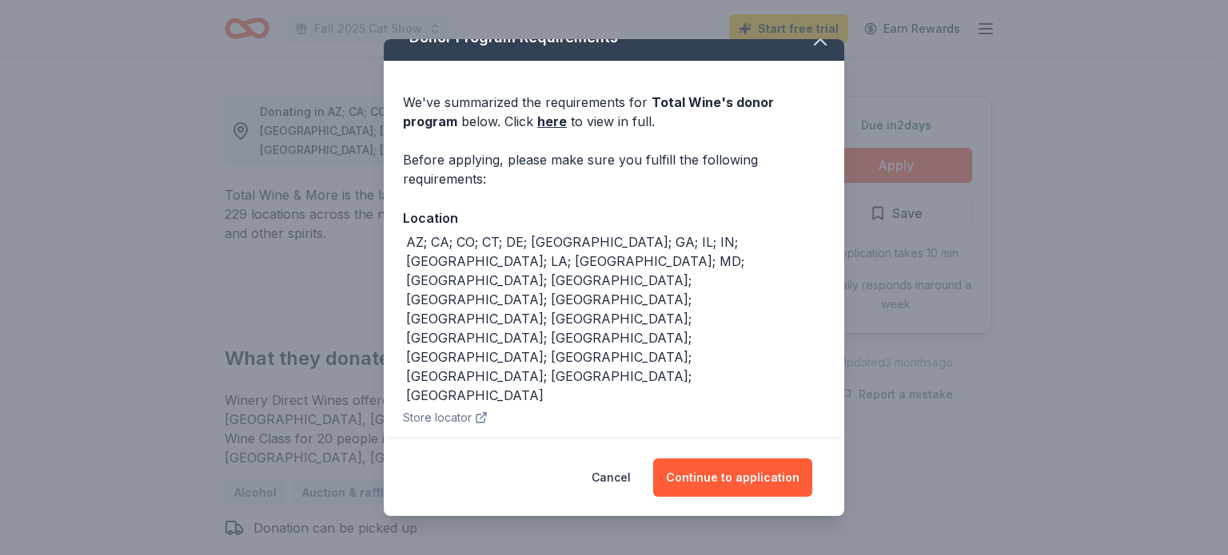
scroll to position [23, 0]
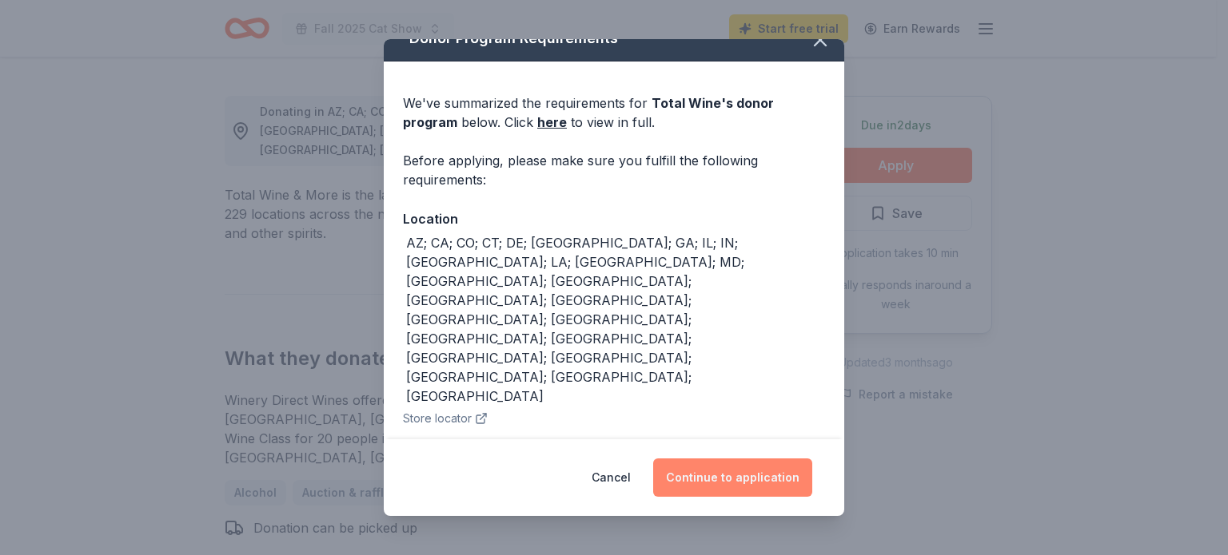
click at [710, 474] on button "Continue to application" at bounding box center [732, 478] width 159 height 38
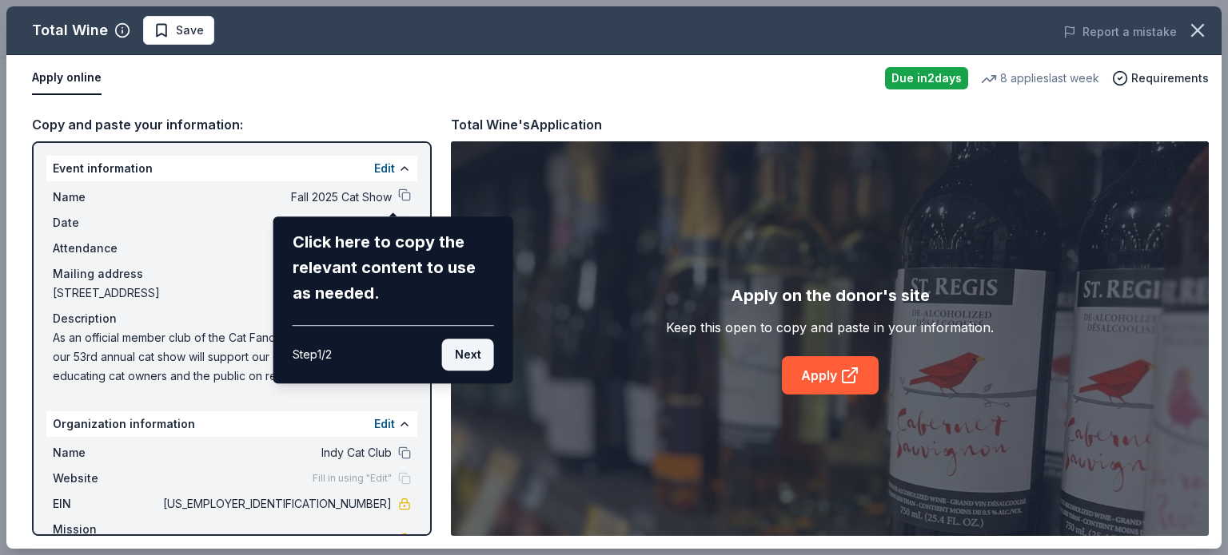
click at [472, 351] on button "Next" at bounding box center [468, 355] width 52 height 32
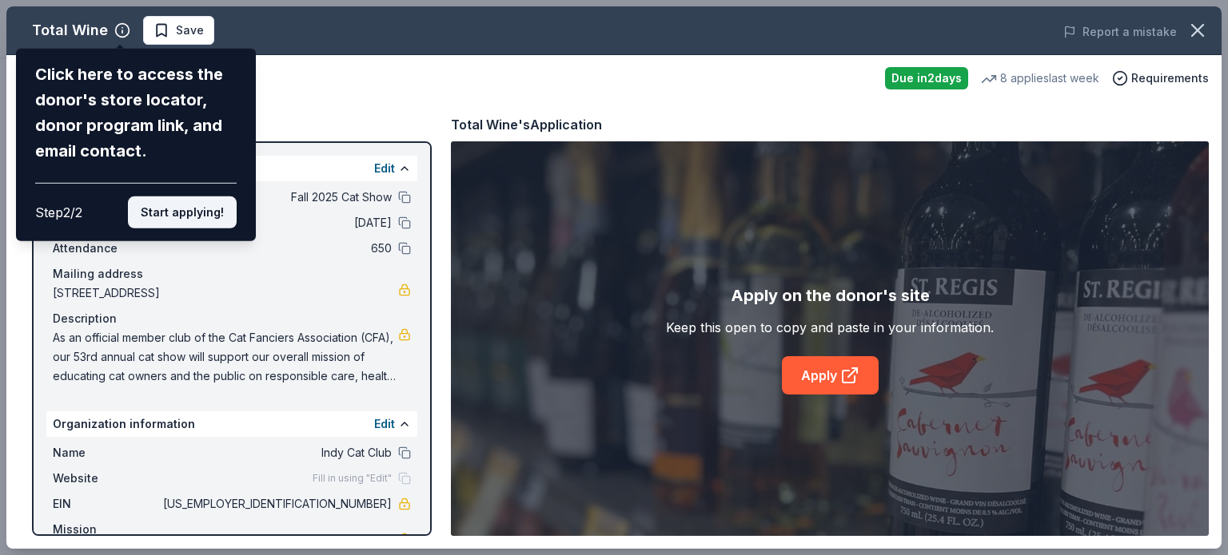
click at [167, 215] on button "Start applying!" at bounding box center [182, 213] width 109 height 32
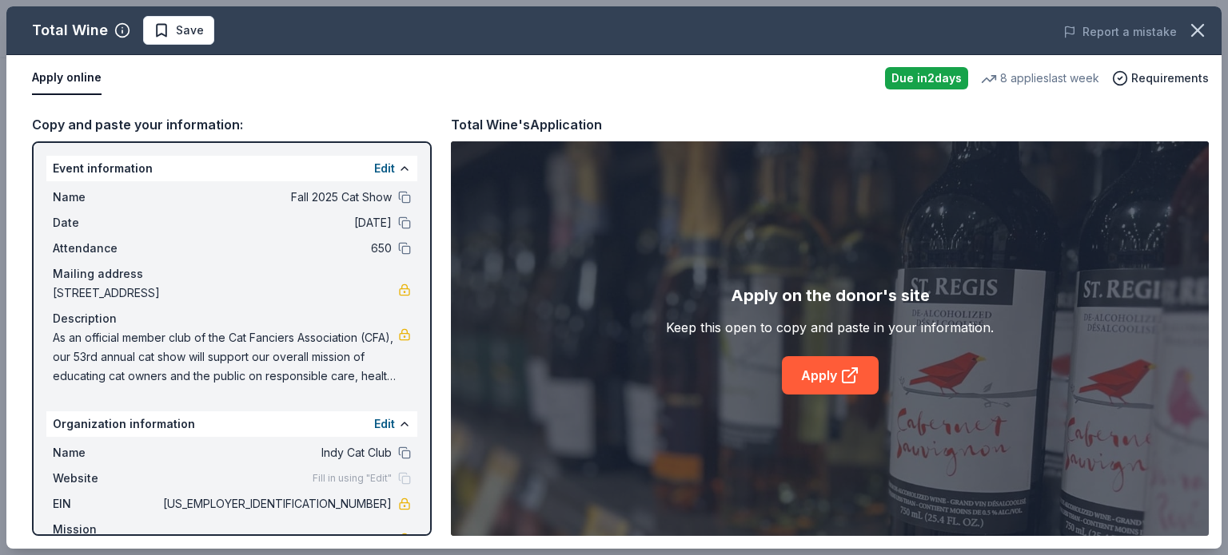
scroll to position [42, 0]
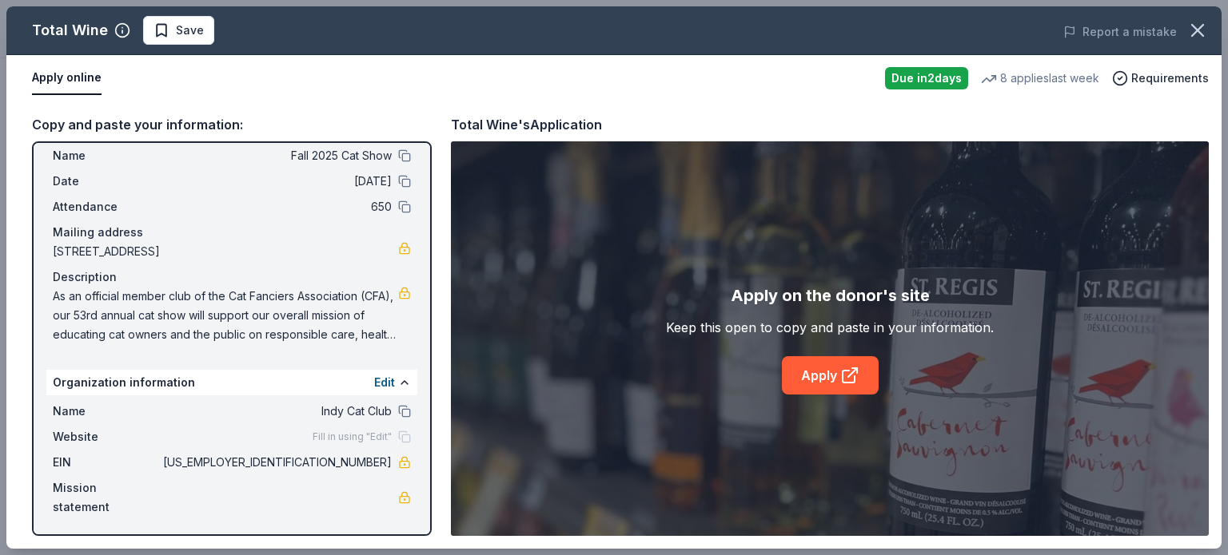
click at [187, 489] on div "Mission statement" at bounding box center [232, 498] width 358 height 38
click at [398, 493] on link at bounding box center [404, 498] width 13 height 13
click at [822, 372] on link "Apply" at bounding box center [830, 375] width 97 height 38
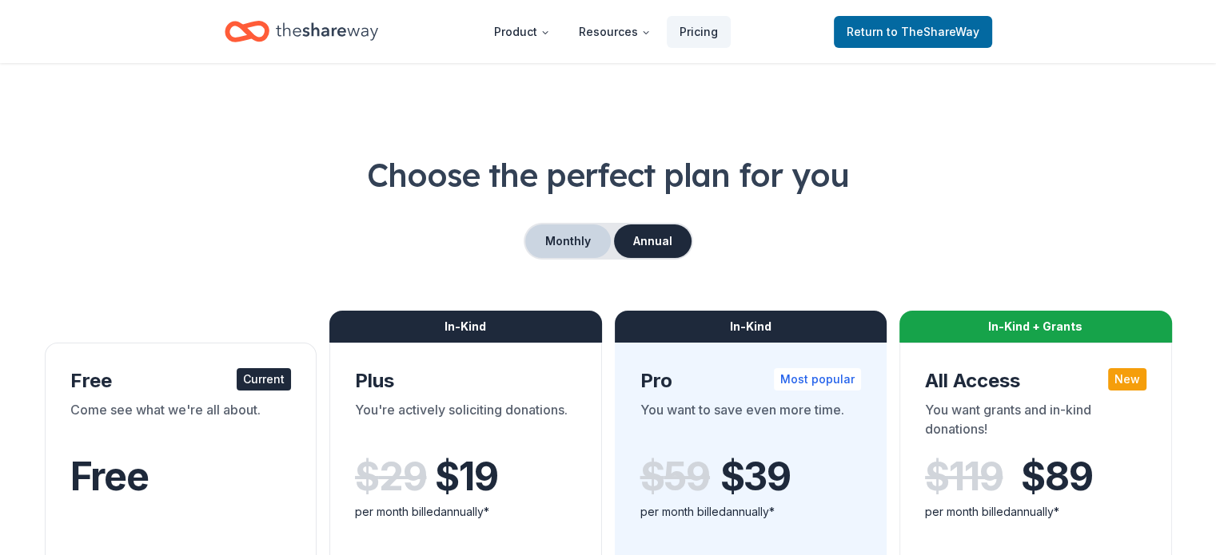
click at [585, 235] on button "Monthly" at bounding box center [568, 242] width 86 height 34
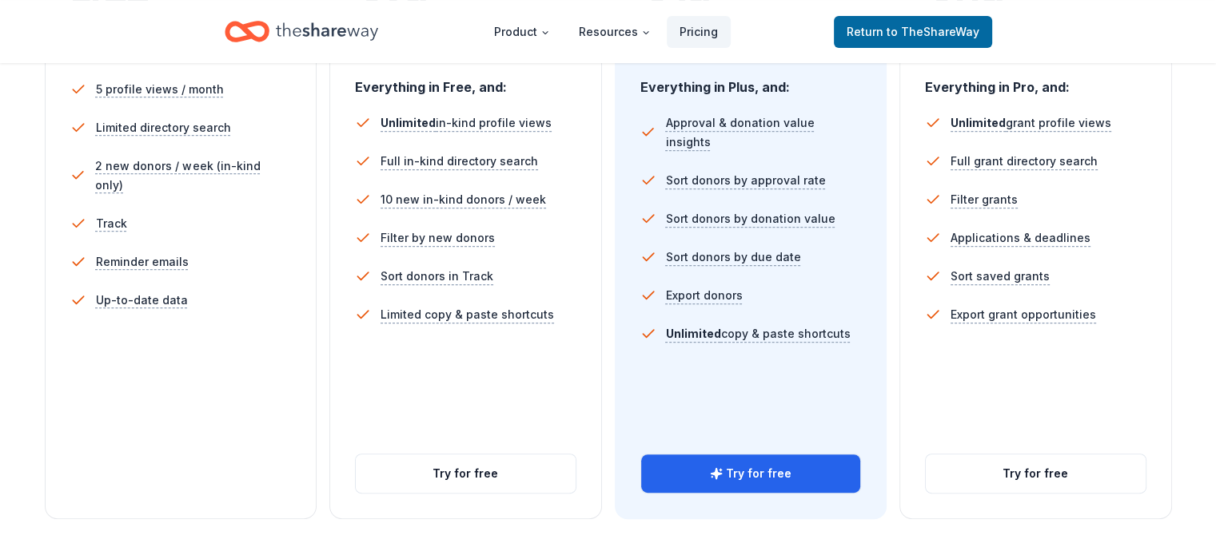
scroll to position [478, 0]
